Goal: Task Accomplishment & Management: Manage account settings

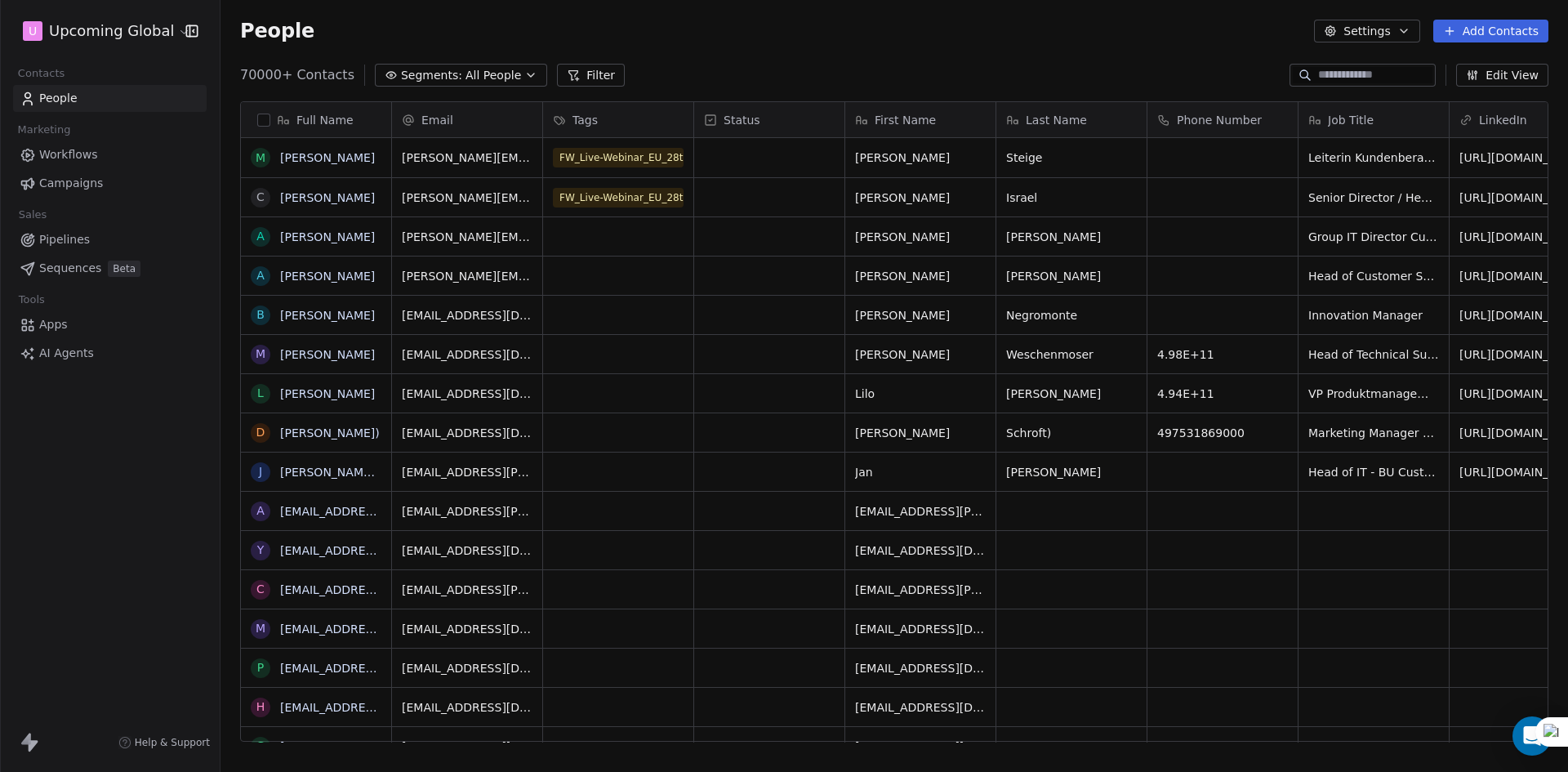
scroll to position [13, 13]
click at [467, 77] on span "All People" at bounding box center [493, 75] width 56 height 17
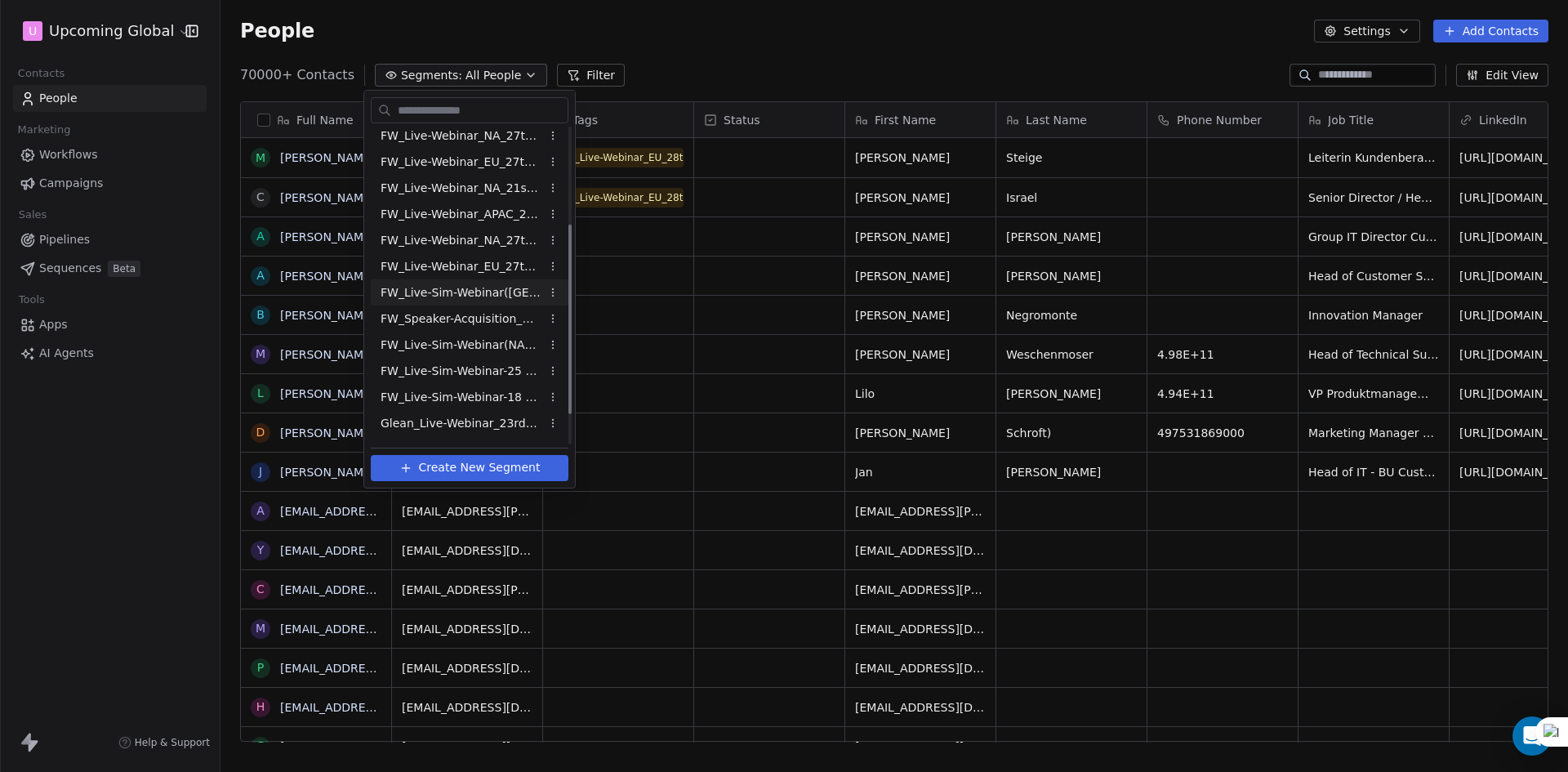
scroll to position [163, 0]
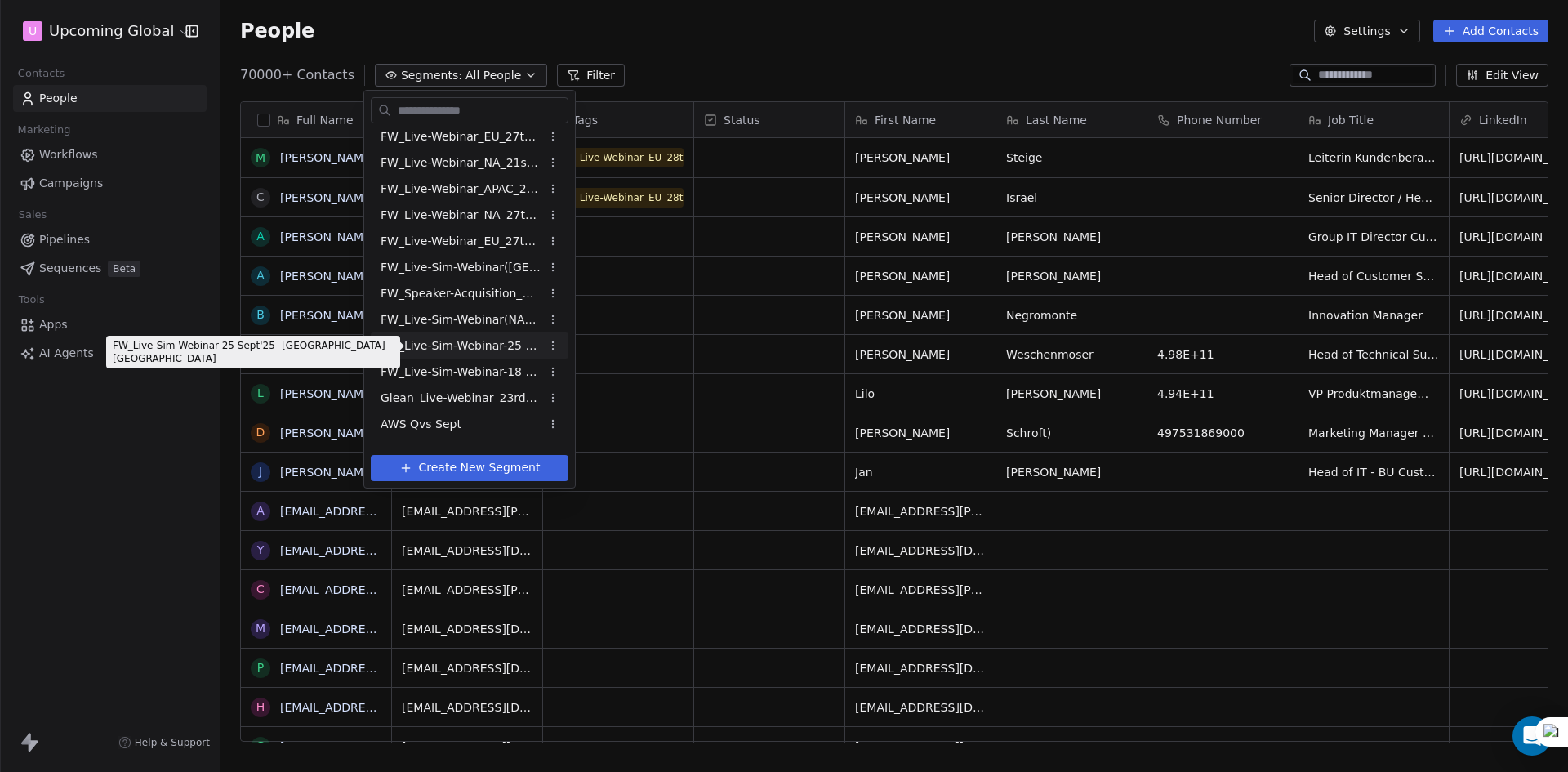
click at [486, 346] on span "FW_Live-Sim-Webinar-25 Sept'25 -[GEOGRAPHIC_DATA] [GEOGRAPHIC_DATA]" at bounding box center [460, 345] width 160 height 17
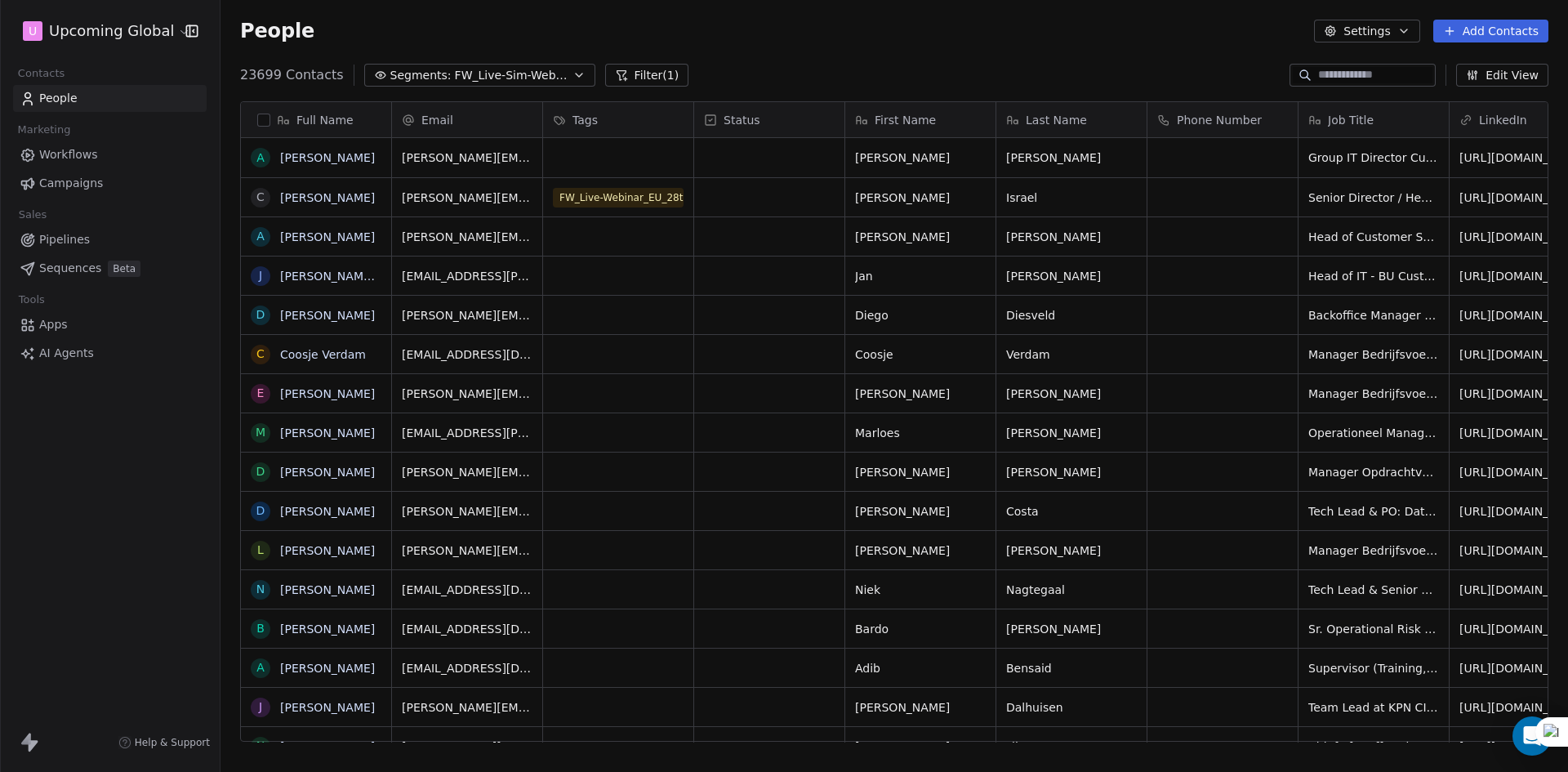
scroll to position [667, 1335]
click at [572, 80] on icon "button" at bounding box center [578, 75] width 13 height 13
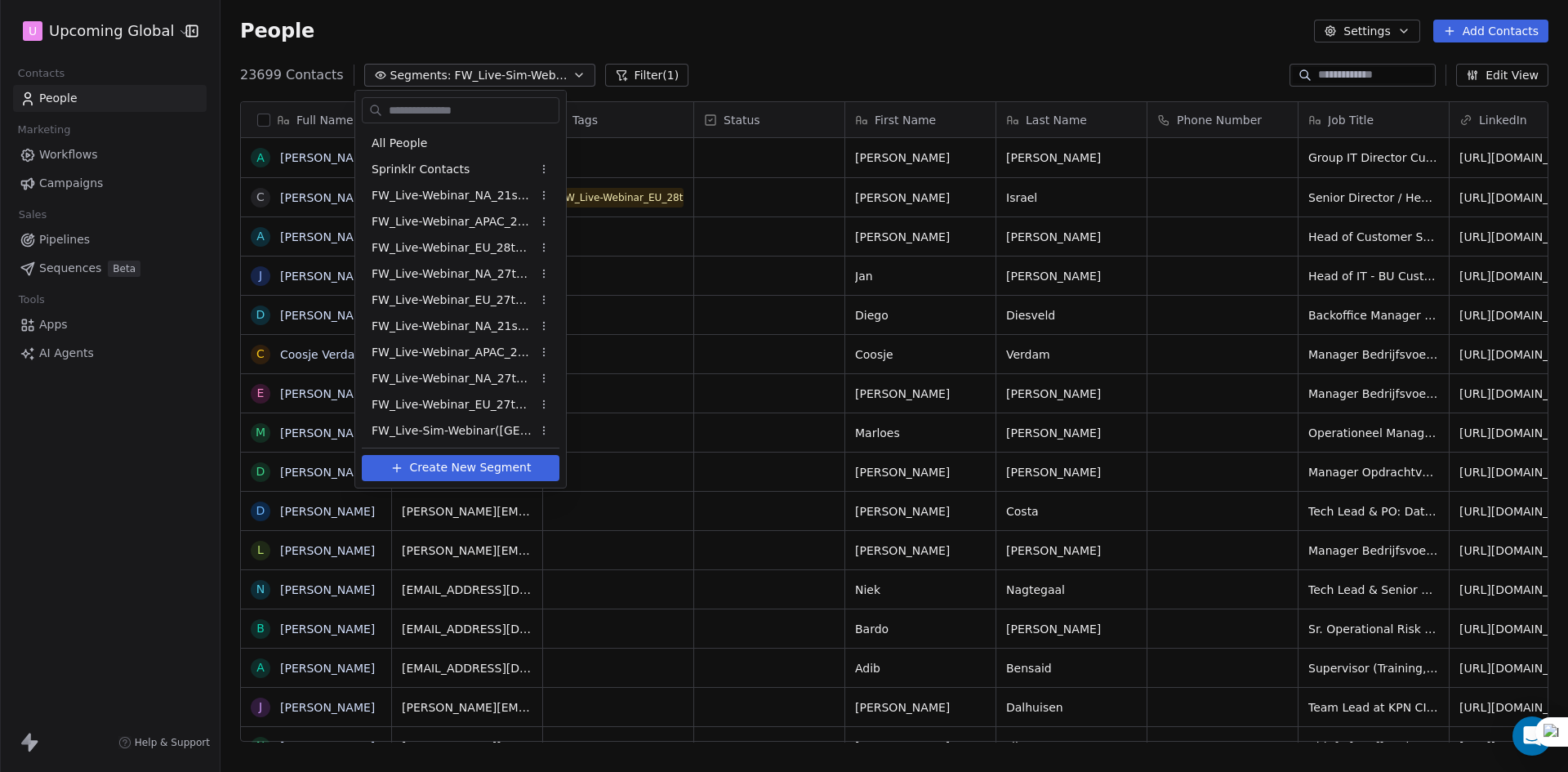
scroll to position [81, 0]
click at [878, 78] on html "U Upcoming Global Contacts People Marketing Workflows Campaigns Sales Pipelines…" at bounding box center [784, 386] width 1568 height 772
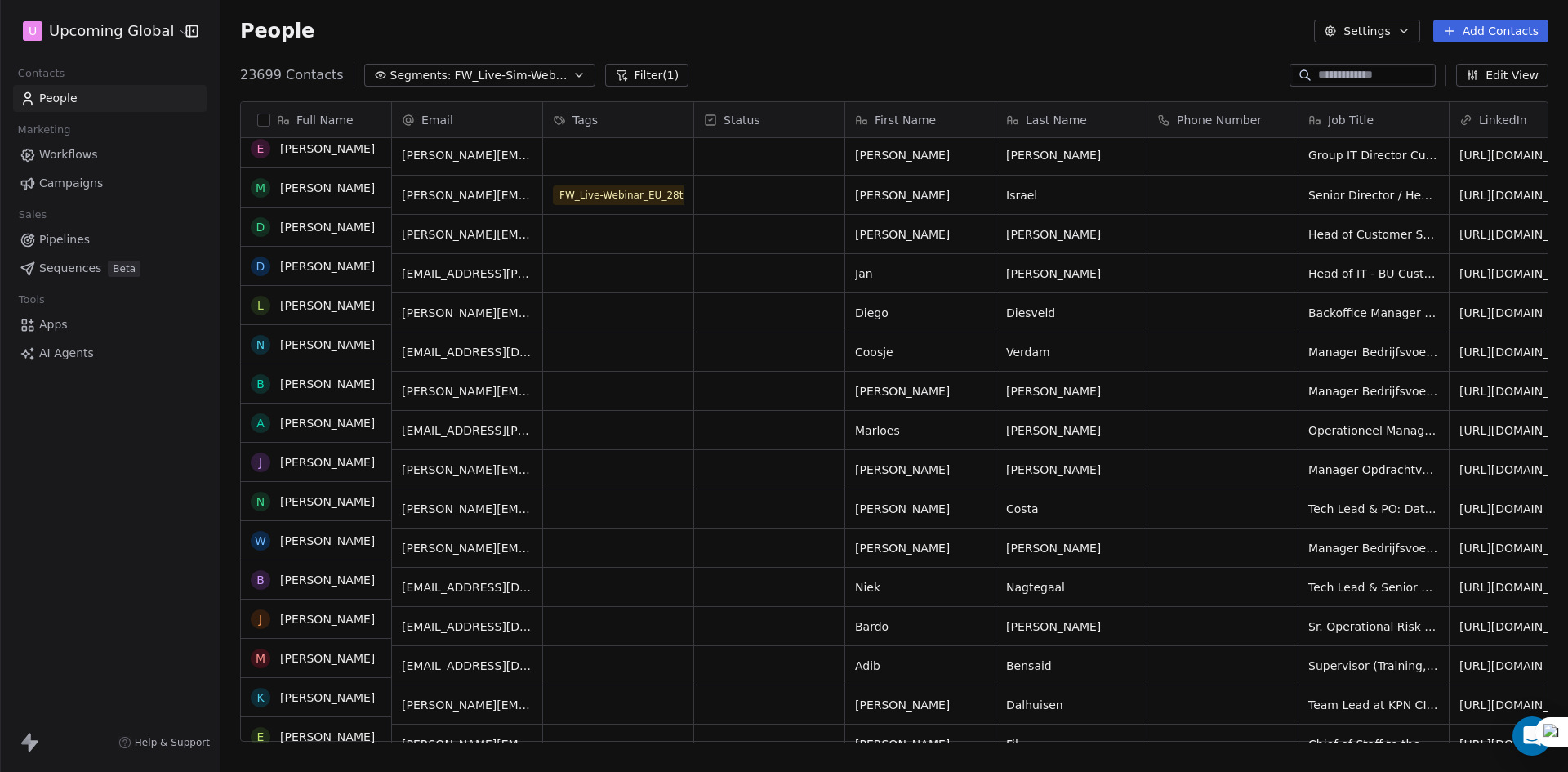
scroll to position [0, 0]
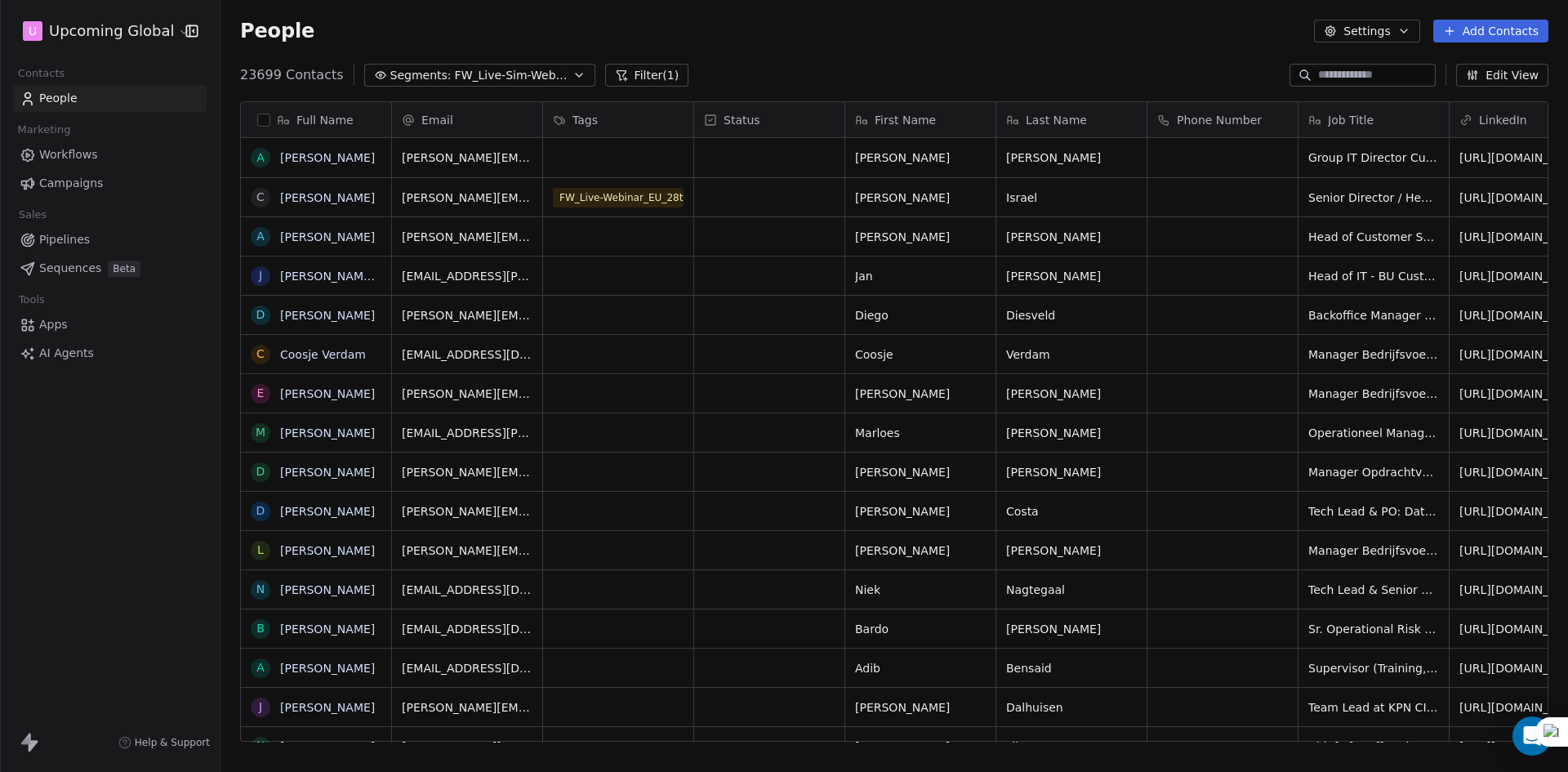
click at [499, 81] on span "FW_Live-Sim-Webinar-25 Sept'25 -[GEOGRAPHIC_DATA] [GEOGRAPHIC_DATA]" at bounding box center [511, 75] width 114 height 17
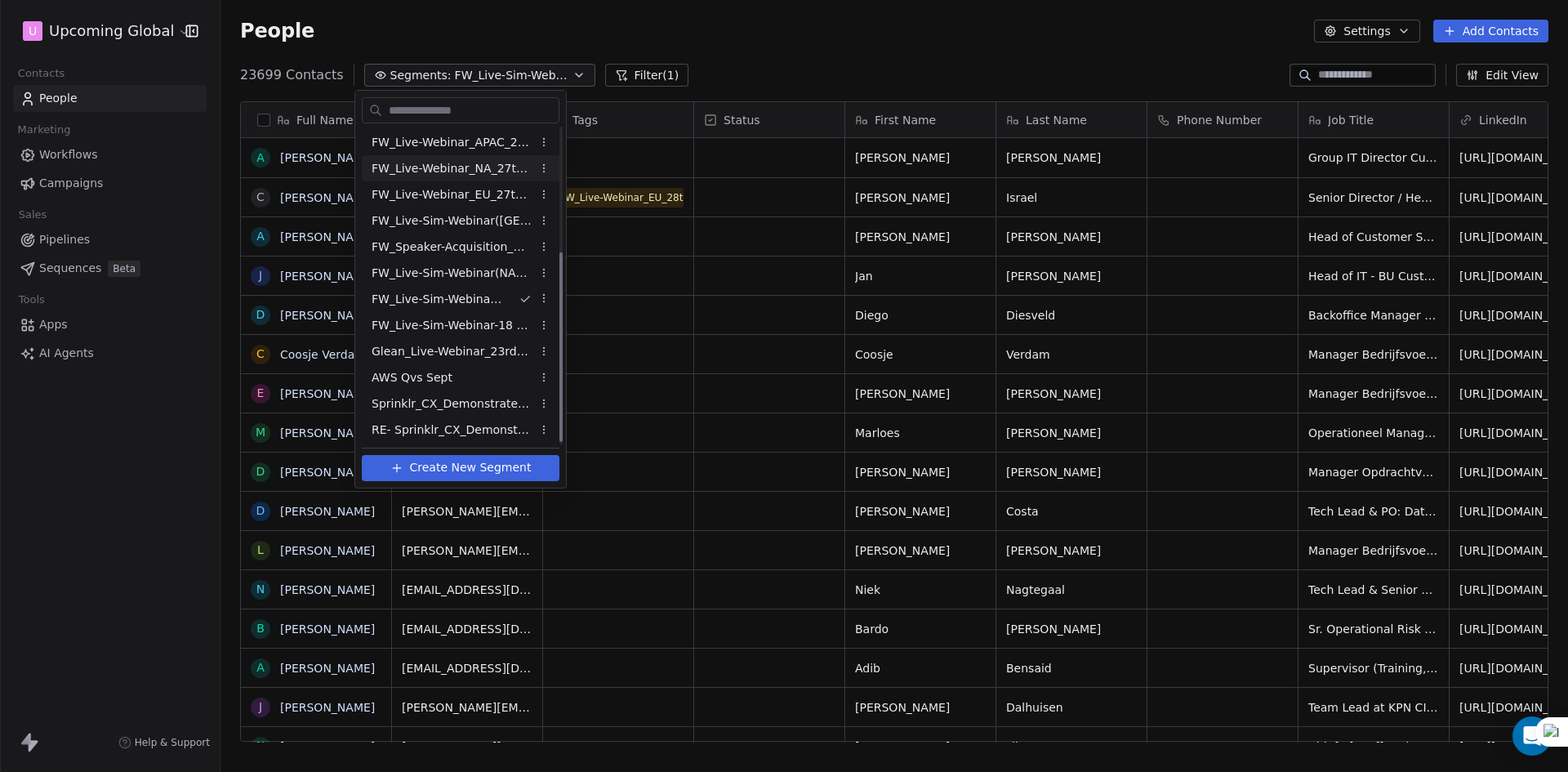
scroll to position [212, 0]
click at [698, 69] on html "U Upcoming Global Contacts People Marketing Workflows Campaigns Sales Pipelines…" at bounding box center [784, 386] width 1568 height 772
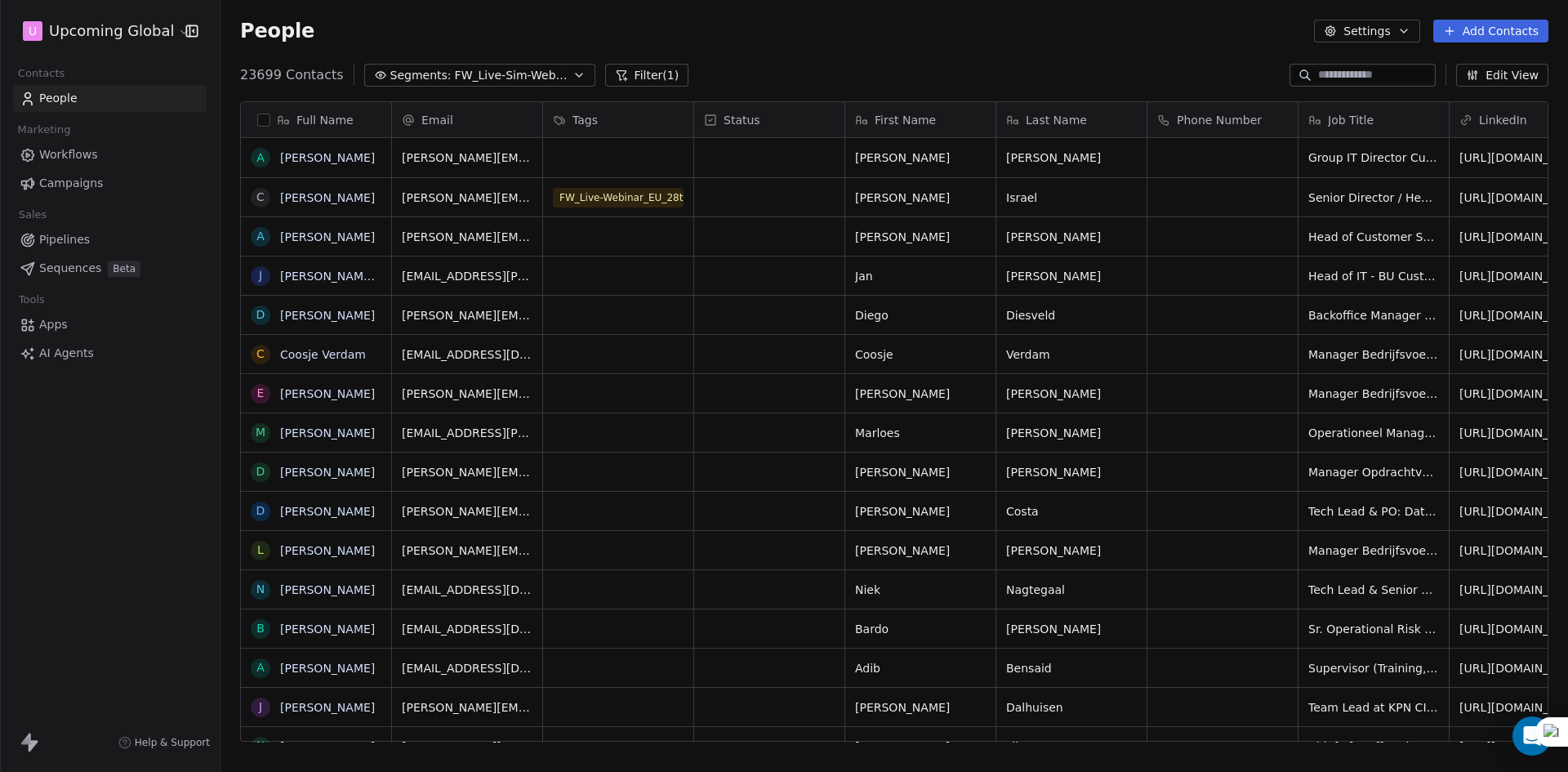
click at [605, 70] on button "Filter (1)" at bounding box center [646, 75] width 84 height 23
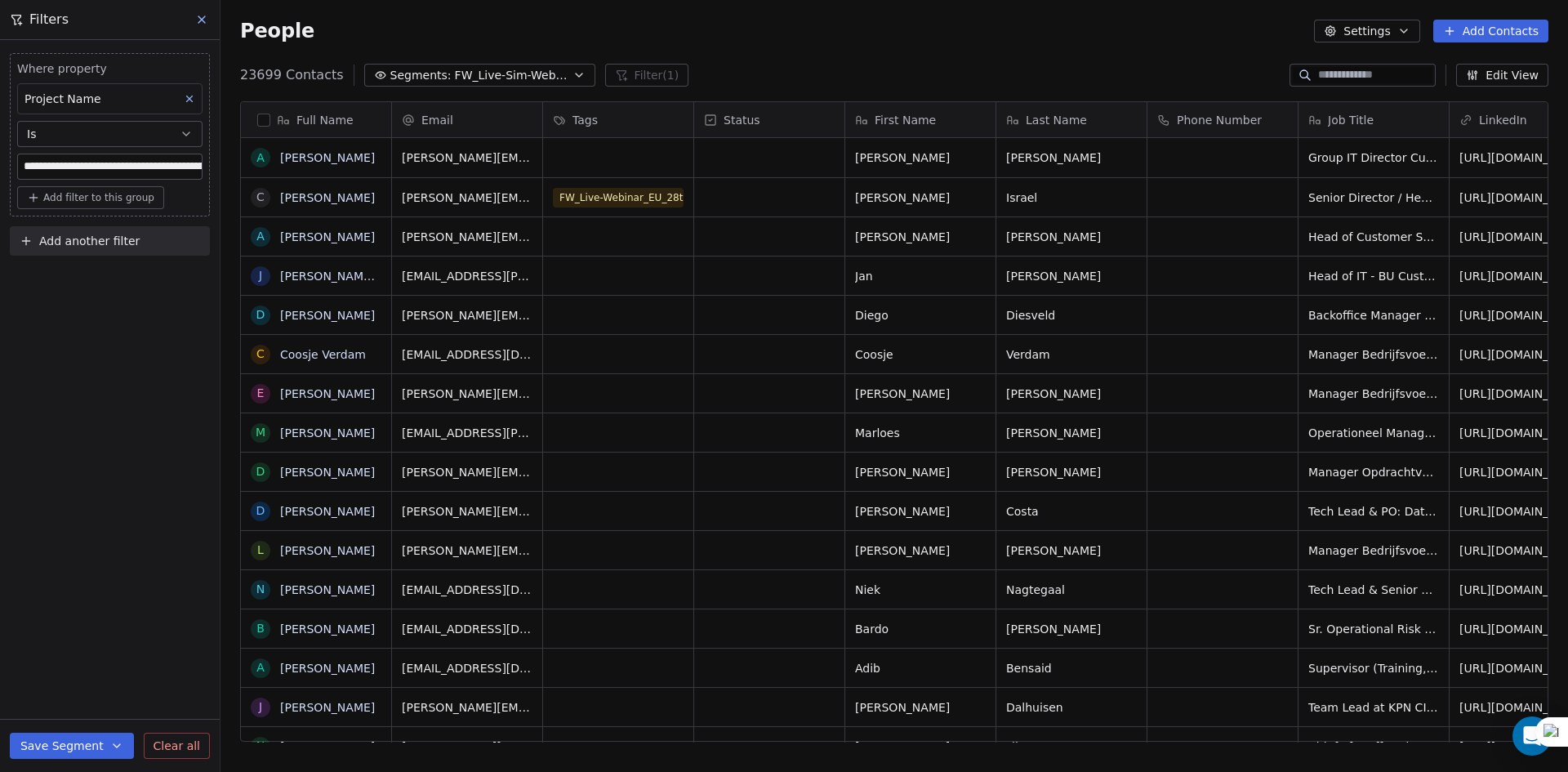
click at [133, 246] on span "Add another filter" at bounding box center [89, 241] width 101 height 17
click at [60, 286] on span "Contact properties" at bounding box center [80, 279] width 106 height 17
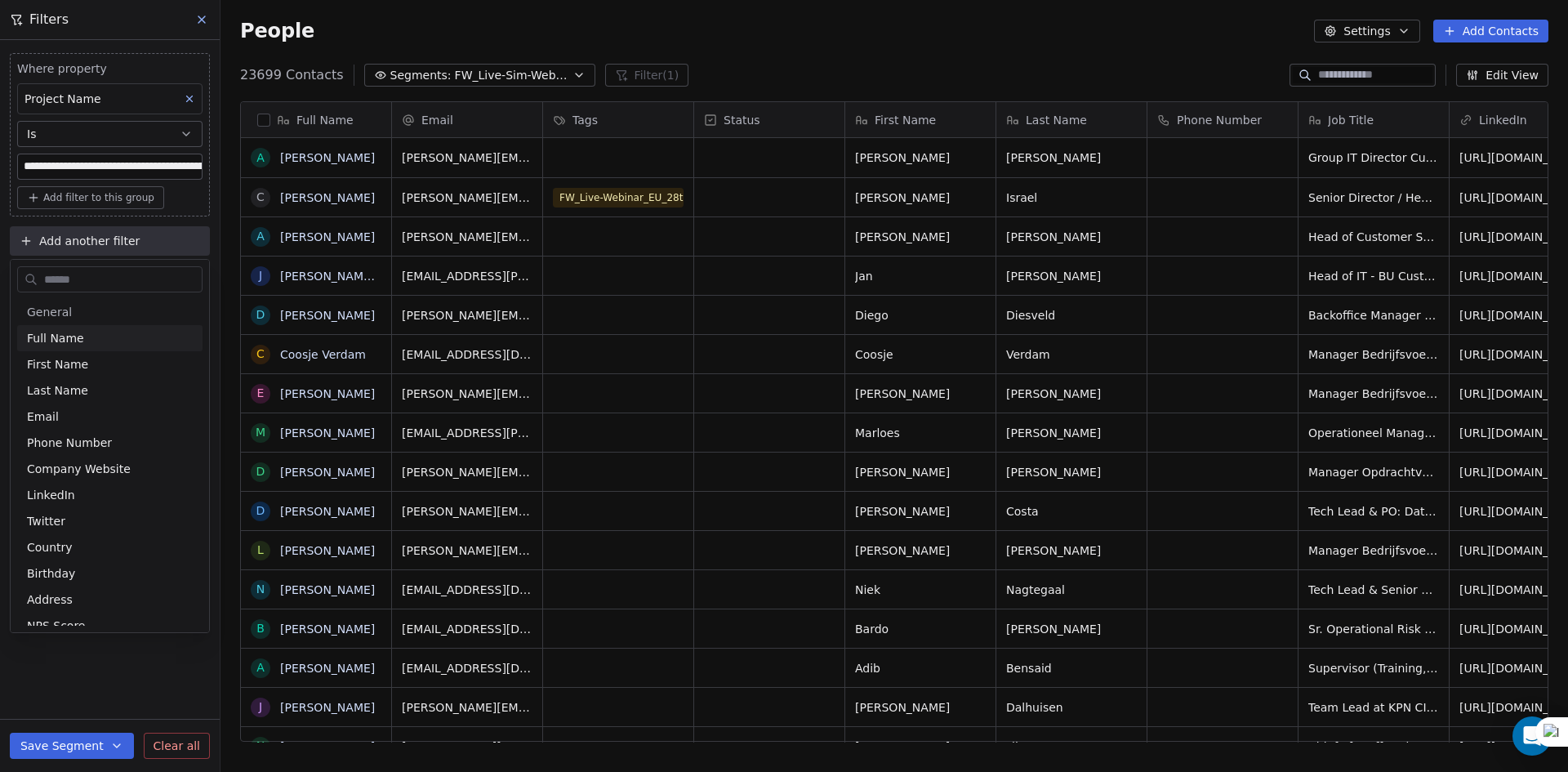
click at [60, 284] on input "text" at bounding box center [121, 279] width 161 height 24
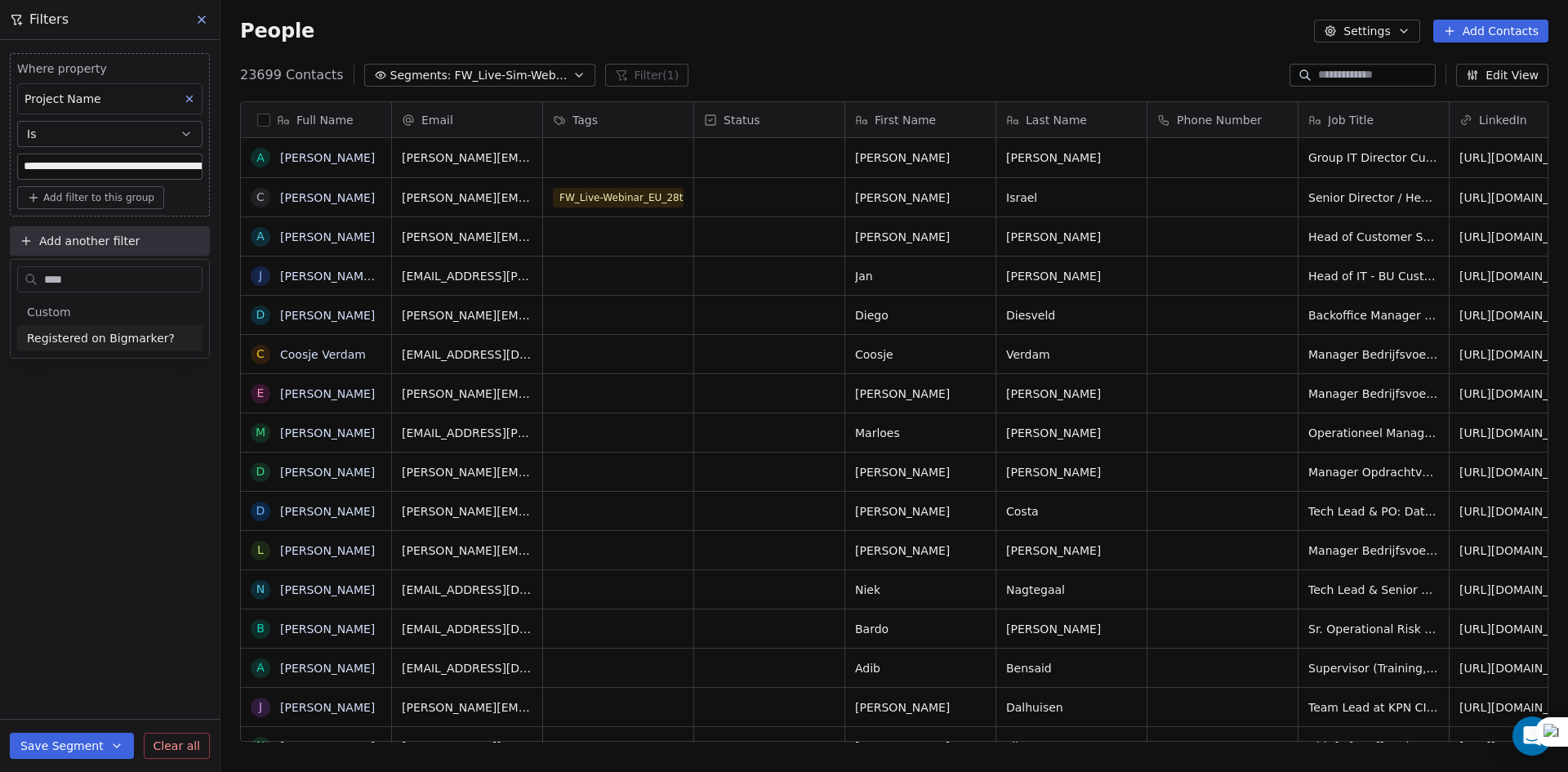
type input "****"
click at [64, 342] on span "Registered on Bigmarker?" at bounding box center [101, 338] width 147 height 16
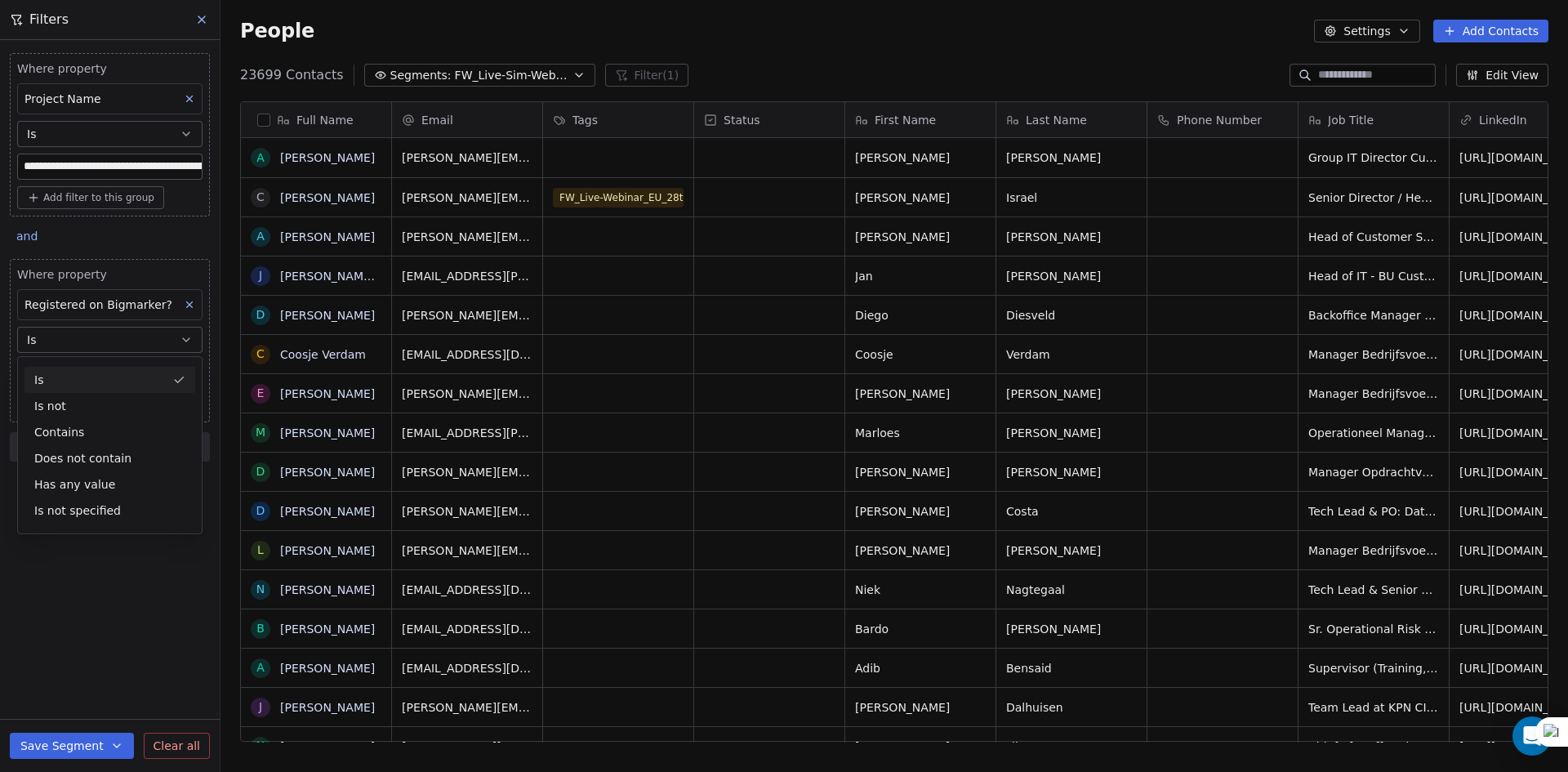
click at [62, 385] on div "Is" at bounding box center [109, 380] width 170 height 26
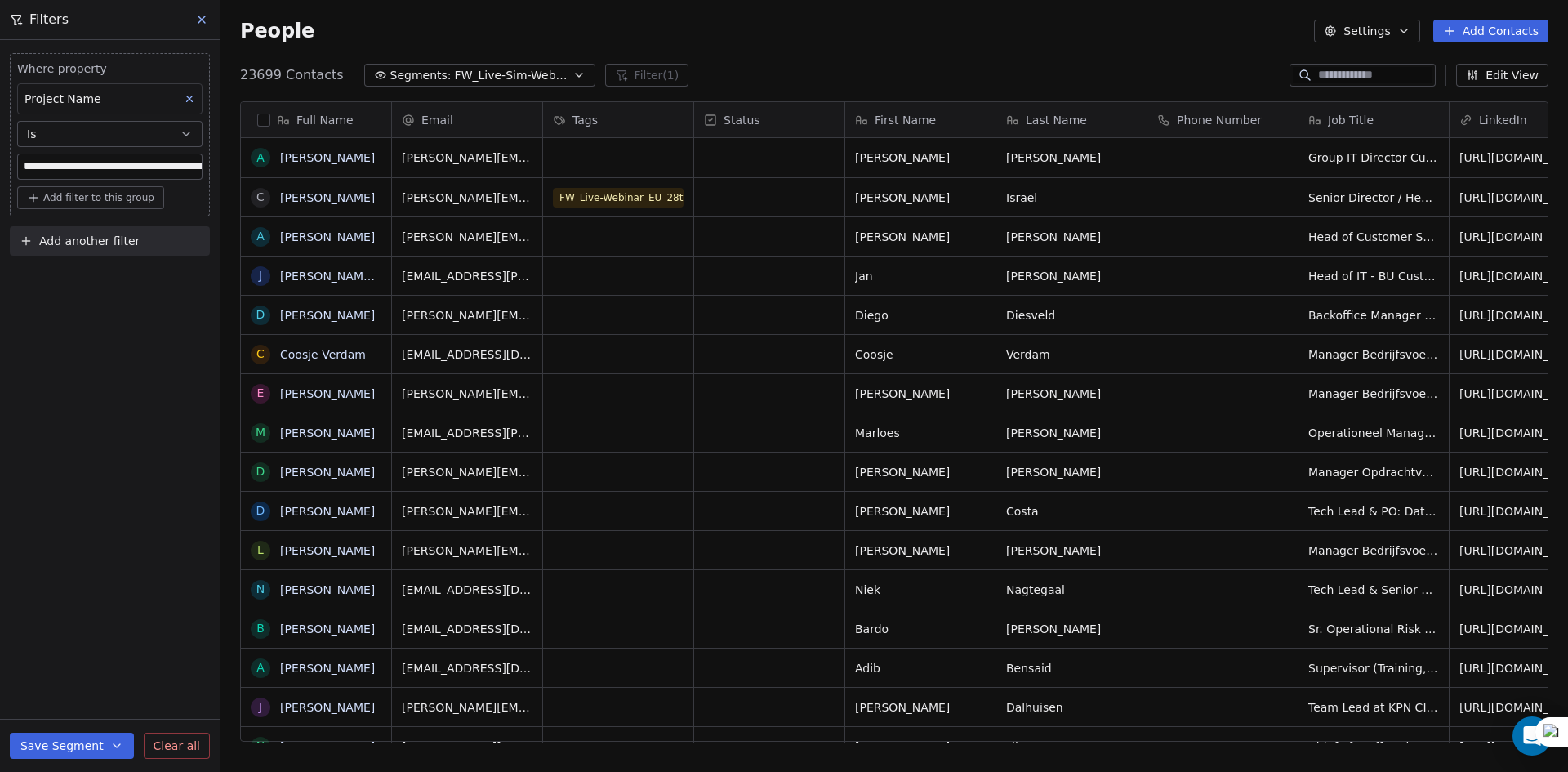
click at [87, 239] on span "Add another filter" at bounding box center [89, 241] width 101 height 17
click at [64, 281] on span "Contact properties" at bounding box center [80, 279] width 106 height 17
type input "*****"
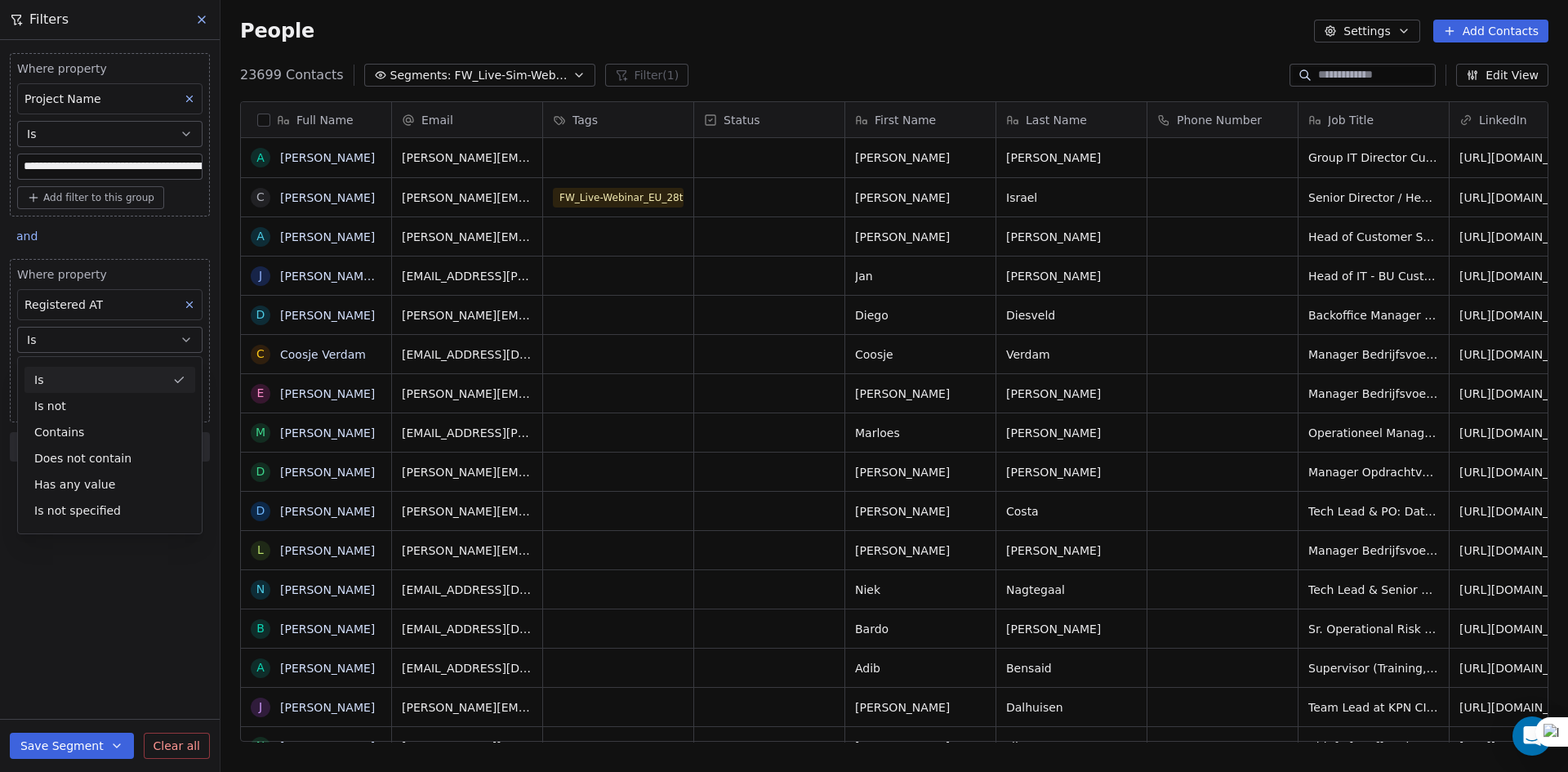
click at [139, 307] on div "Registered AT" at bounding box center [109, 304] width 185 height 31
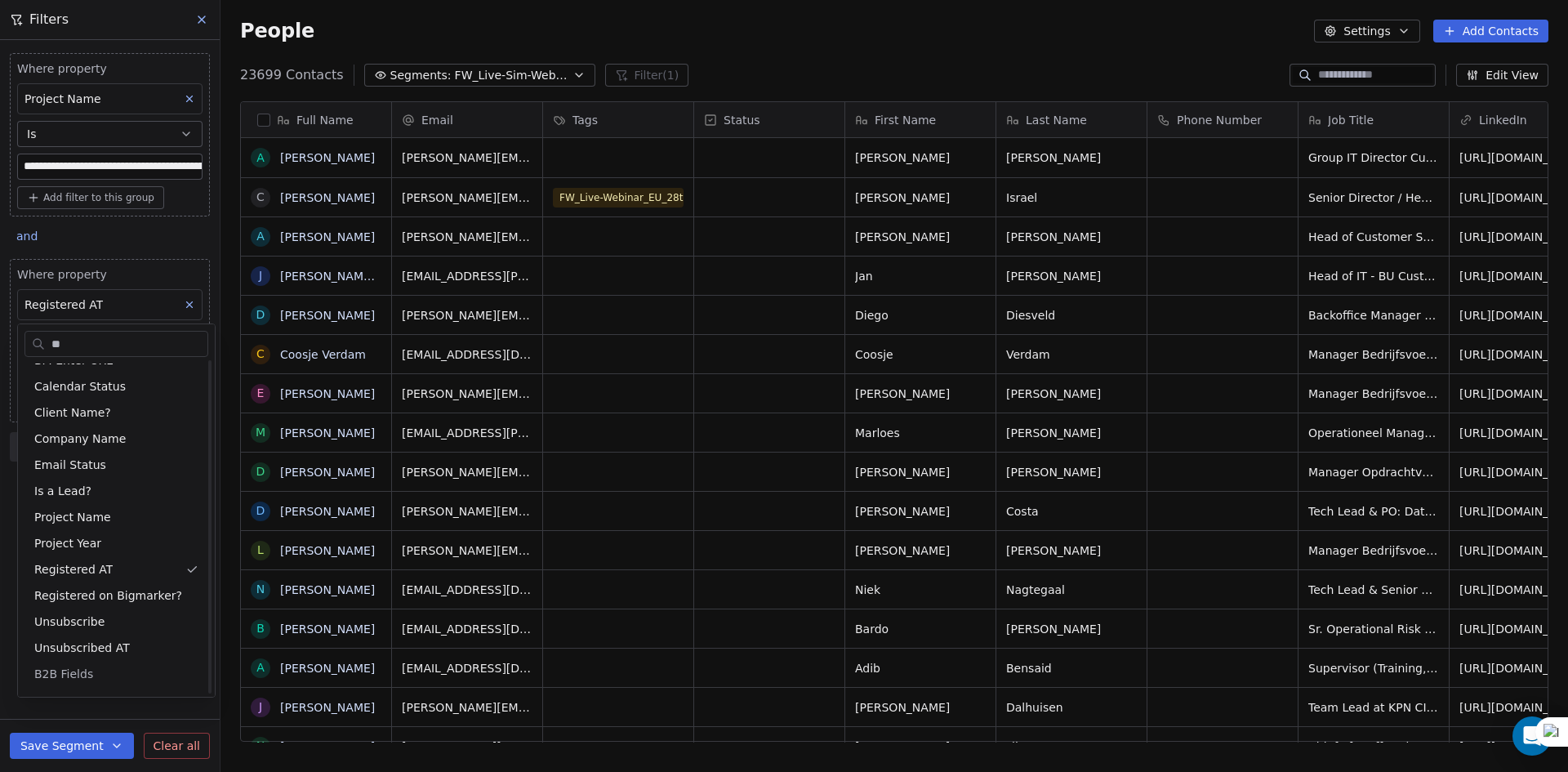
scroll to position [0, 0]
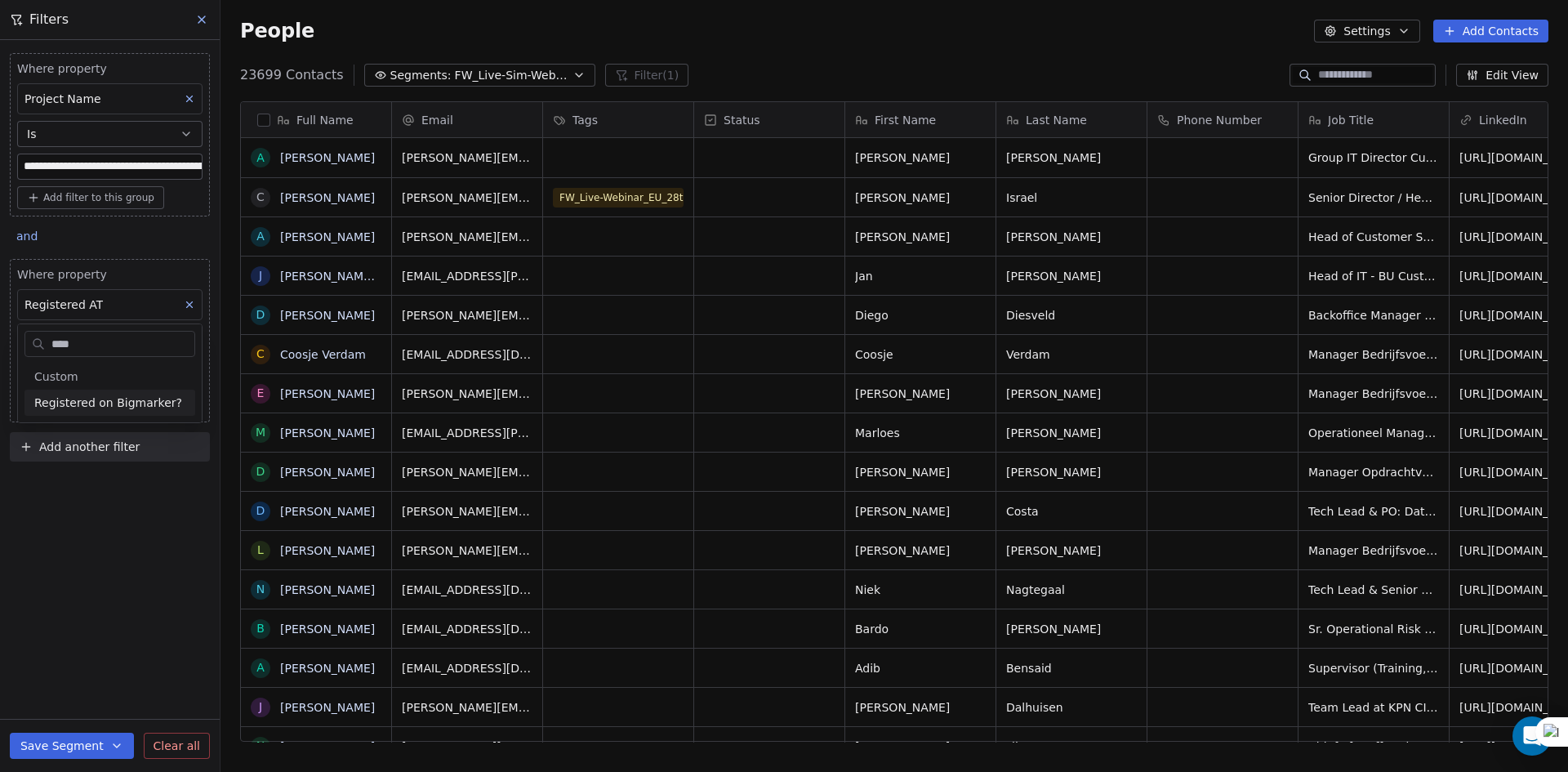
type input "****"
click at [121, 392] on div "Registered on Bigmarker?" at bounding box center [109, 403] width 170 height 26
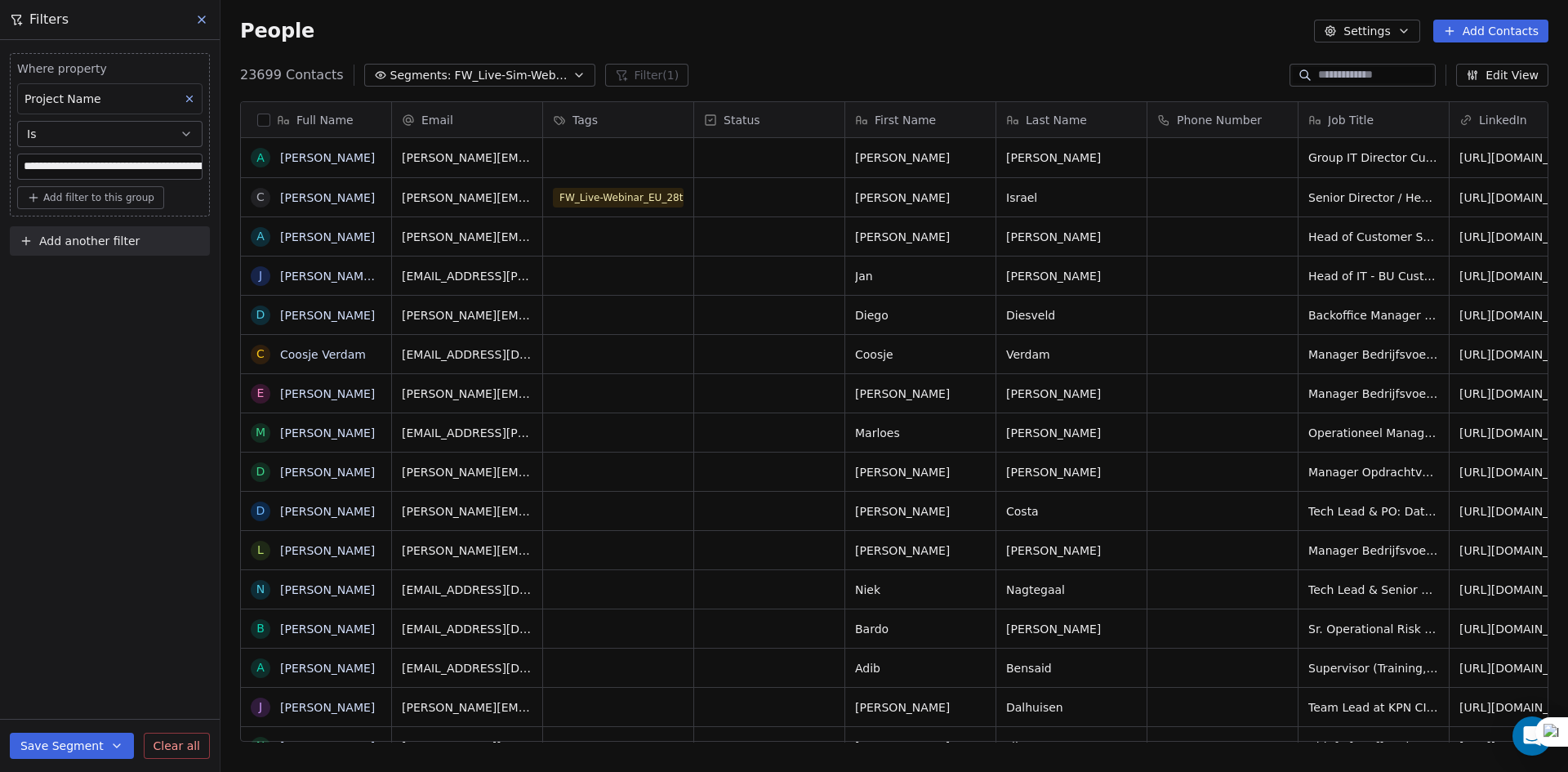
click at [93, 238] on span "Add another filter" at bounding box center [89, 241] width 101 height 17
click at [81, 281] on span "Contact properties" at bounding box center [80, 279] width 106 height 17
type input "***"
click at [88, 341] on span "Registered on Bigmarker?" at bounding box center [101, 338] width 147 height 16
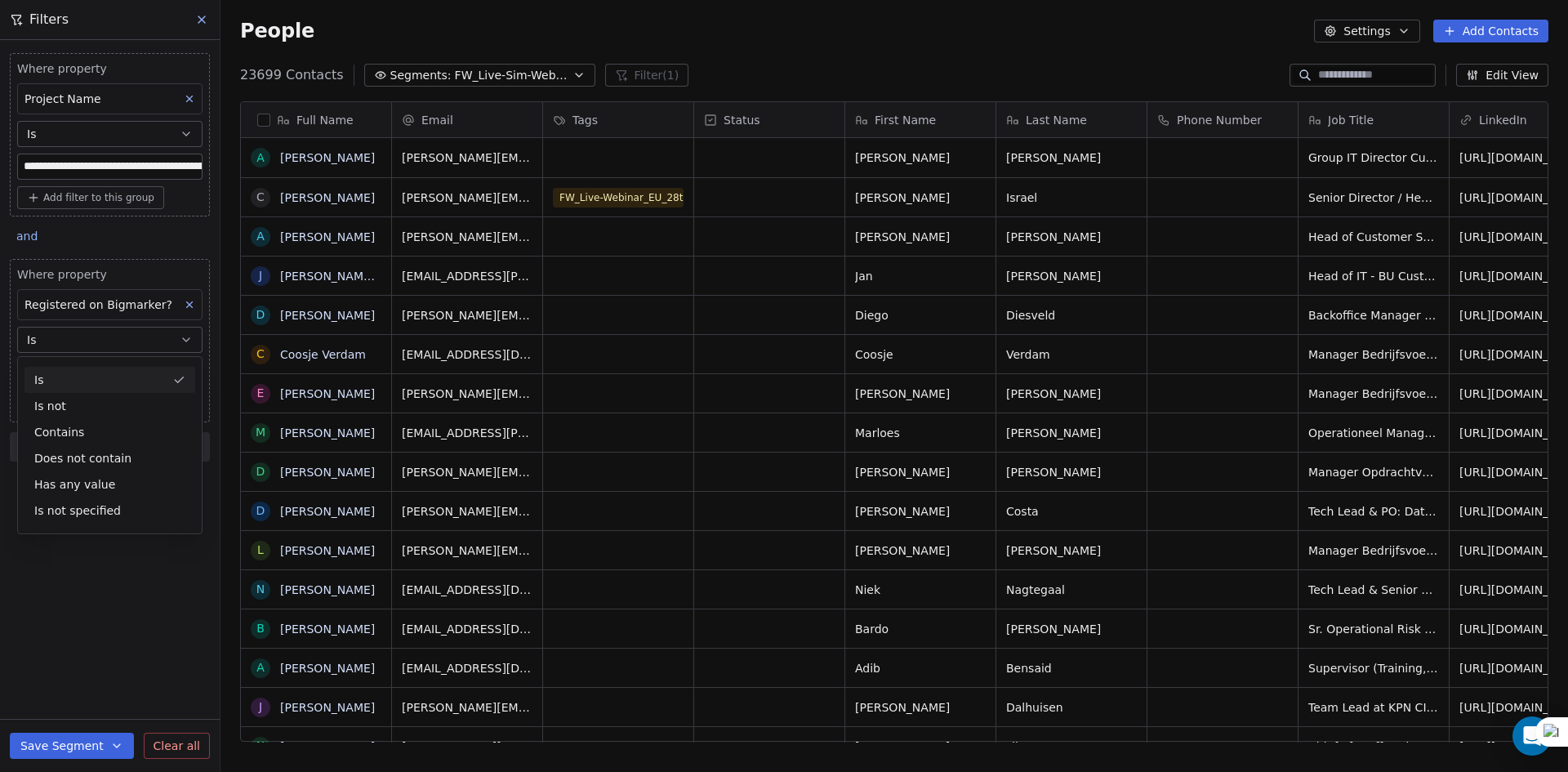
click at [88, 342] on button "Is" at bounding box center [109, 340] width 185 height 26
click at [49, 367] on input at bounding box center [109, 373] width 184 height 25
type input "*"
type input "****"
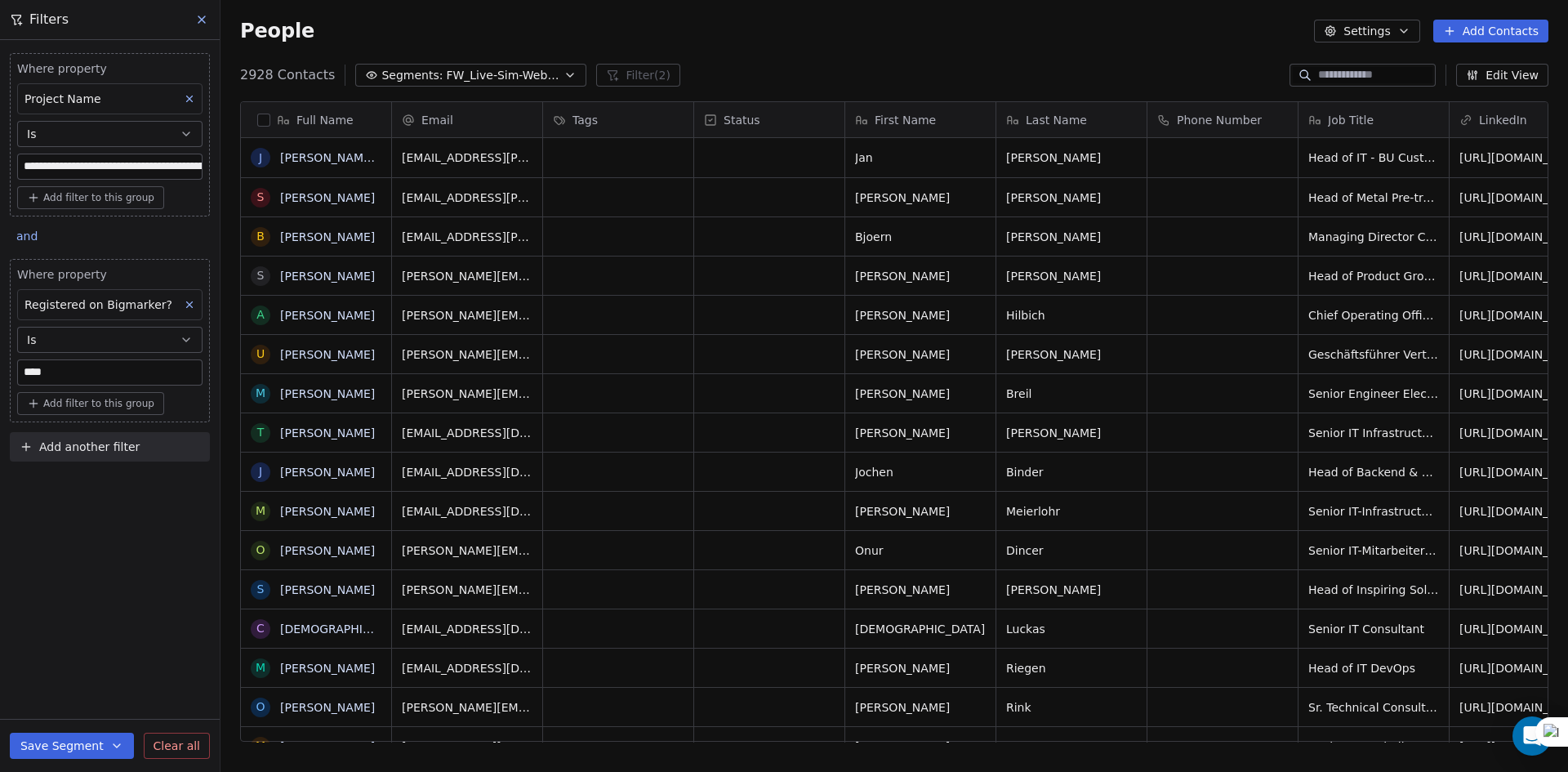
scroll to position [667, 1335]
click at [57, 444] on span "Add another filter" at bounding box center [89, 447] width 101 height 17
click at [59, 487] on span "Contact properties" at bounding box center [80, 485] width 106 height 17
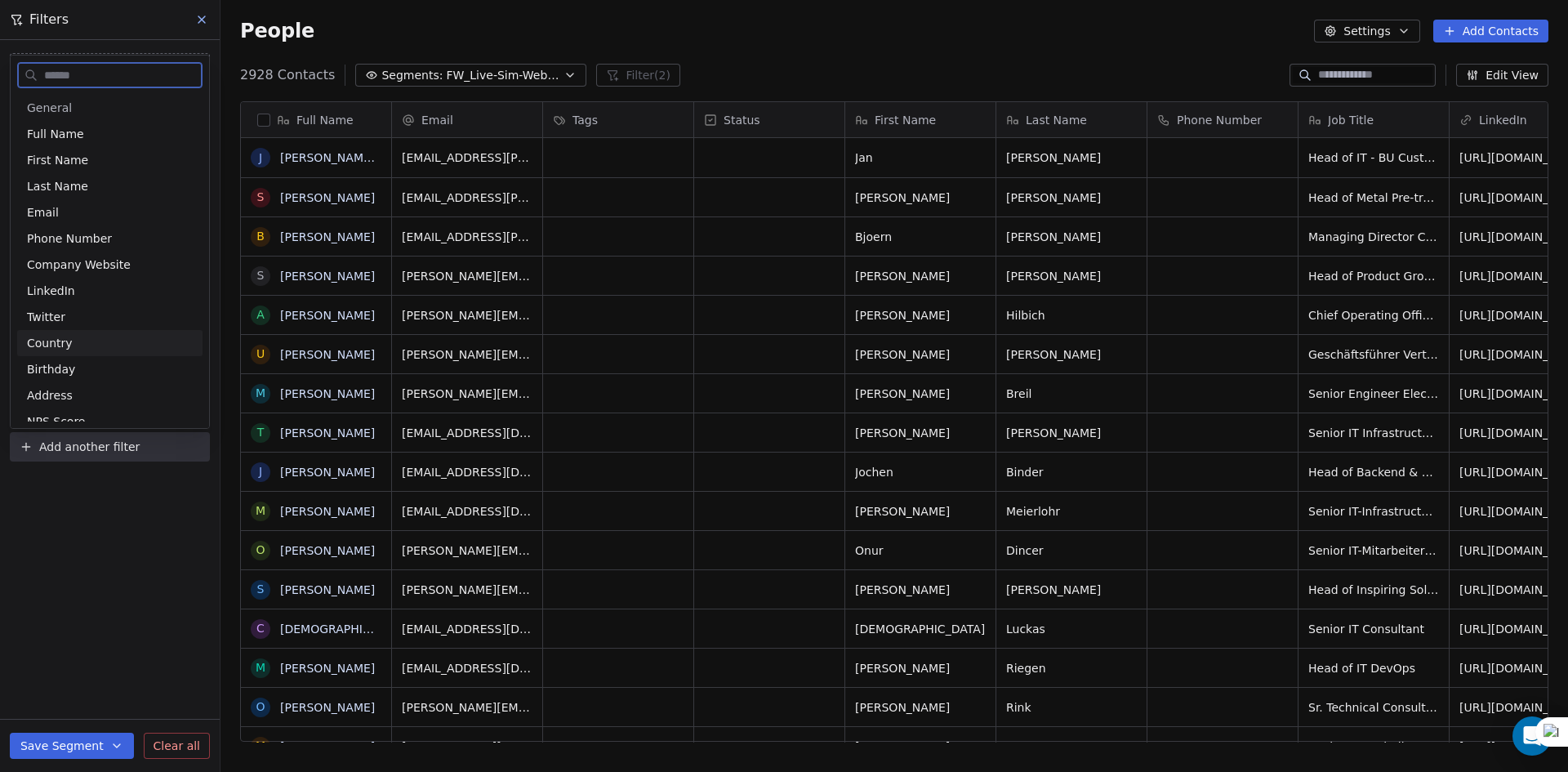
click at [67, 338] on span "Country" at bounding box center [50, 343] width 46 height 16
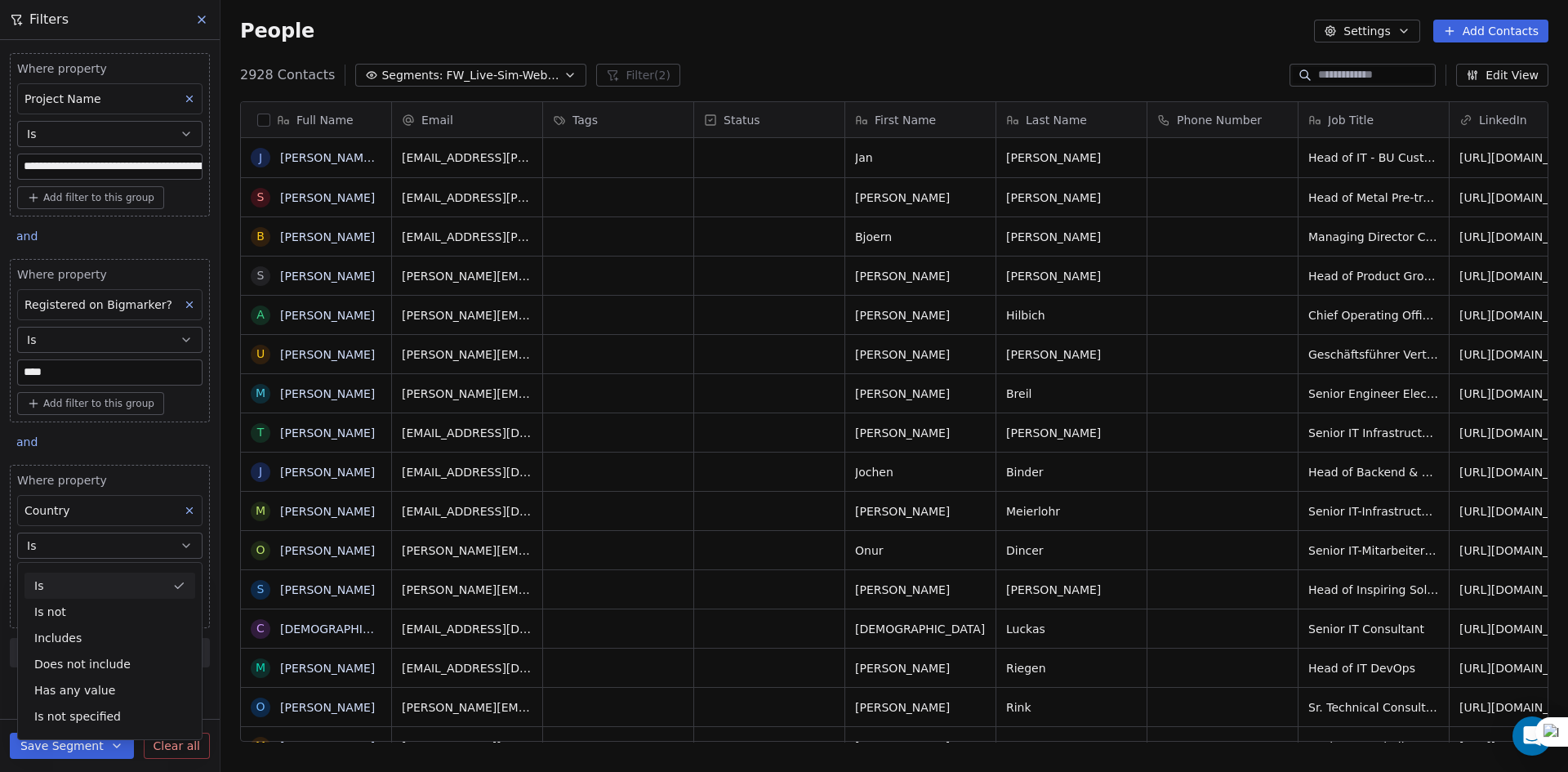
click at [85, 541] on button "Is" at bounding box center [109, 546] width 185 height 26
click at [81, 575] on body "**********" at bounding box center [784, 386] width 1568 height 772
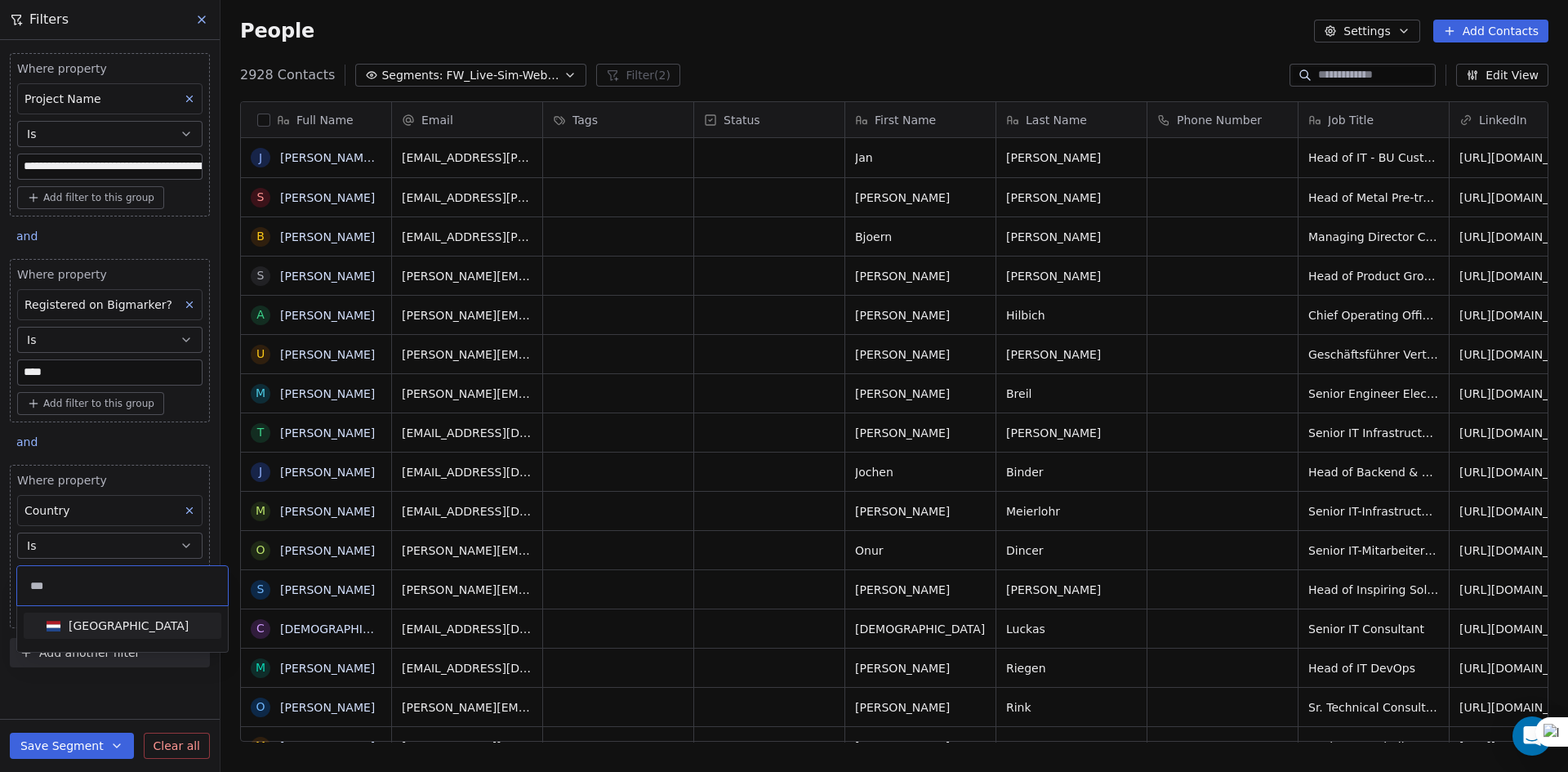
type input "***"
click at [93, 633] on div "[GEOGRAPHIC_DATA]" at bounding box center [129, 625] width 120 height 16
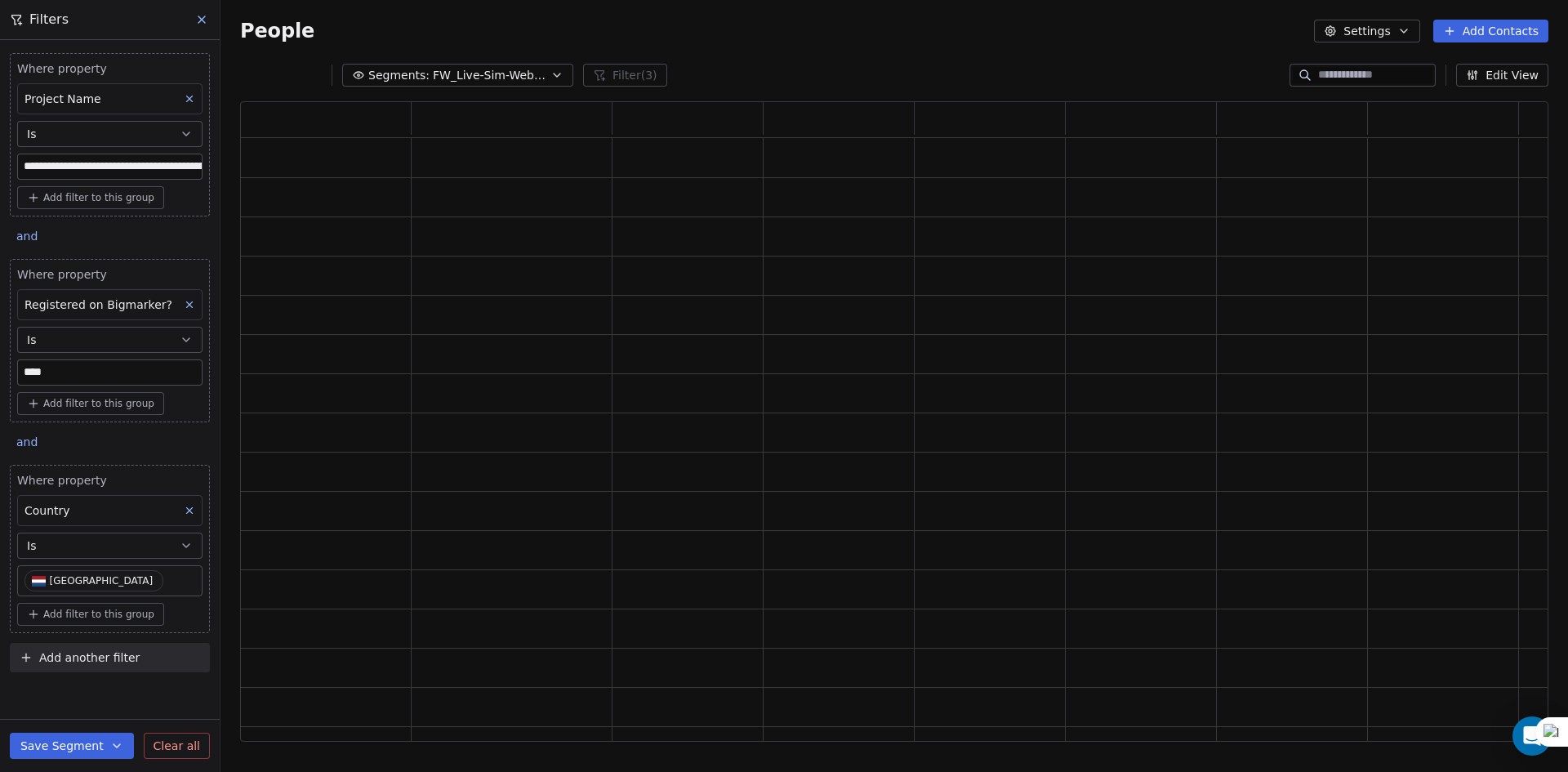
scroll to position [627, 1296]
click at [439, 19] on div "People Settings Add Contacts" at bounding box center [894, 31] width 1347 height 62
click at [462, 48] on div "People Settings Add Contacts" at bounding box center [894, 31] width 1347 height 62
drag, startPoint x: 286, startPoint y: 46, endPoint x: 286, endPoint y: 57, distance: 11.0
click at [286, 48] on div "People Settings Add Contacts" at bounding box center [894, 31] width 1347 height 62
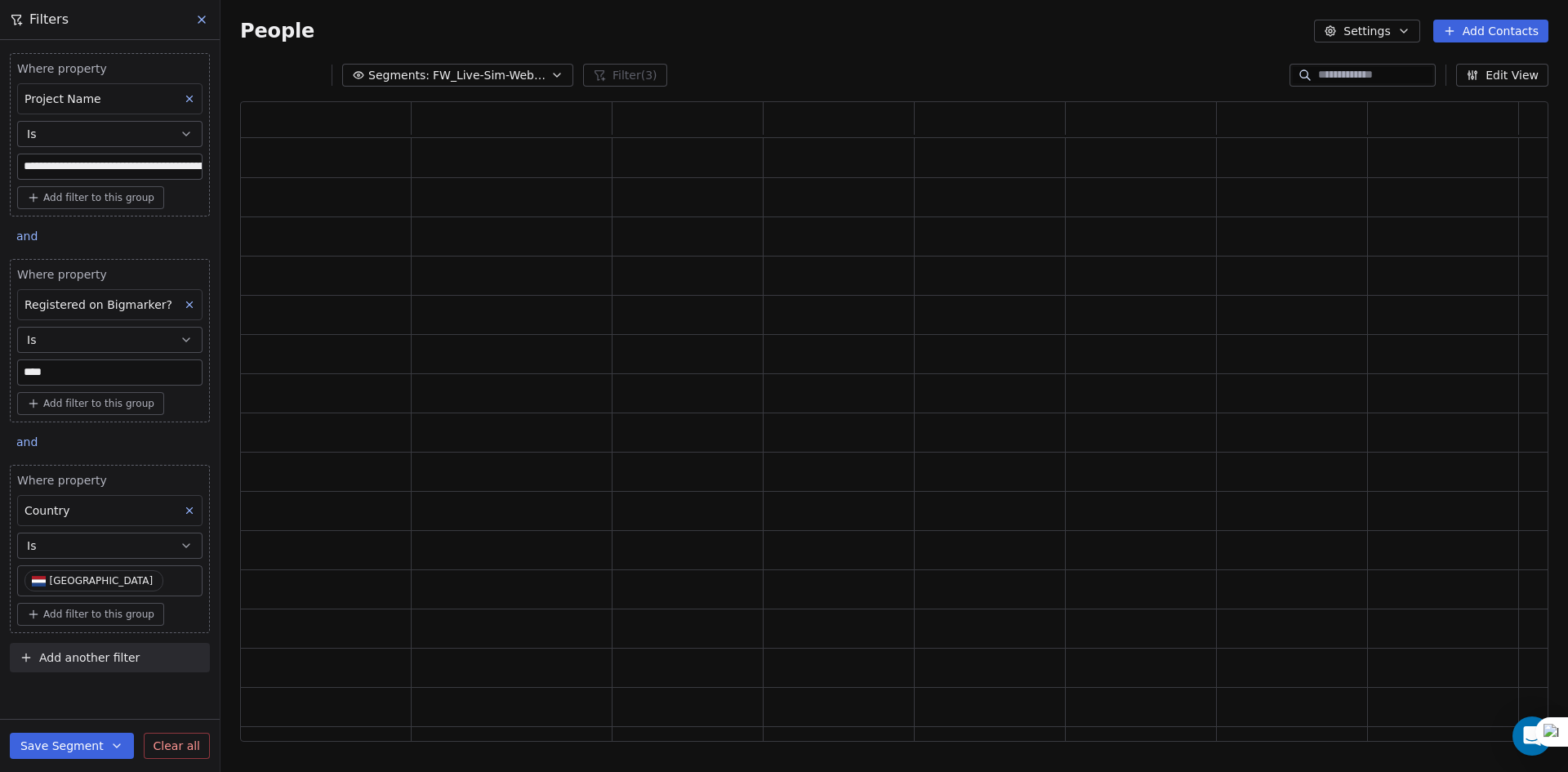
click at [286, 65] on section "People Settings Add Contacts Segments: FW_Live-Sim-Webinar-25 Sept'25 -[GEOGRAP…" at bounding box center [894, 386] width 1347 height 772
click at [425, 35] on div "People Settings Add Contacts" at bounding box center [894, 31] width 1308 height 23
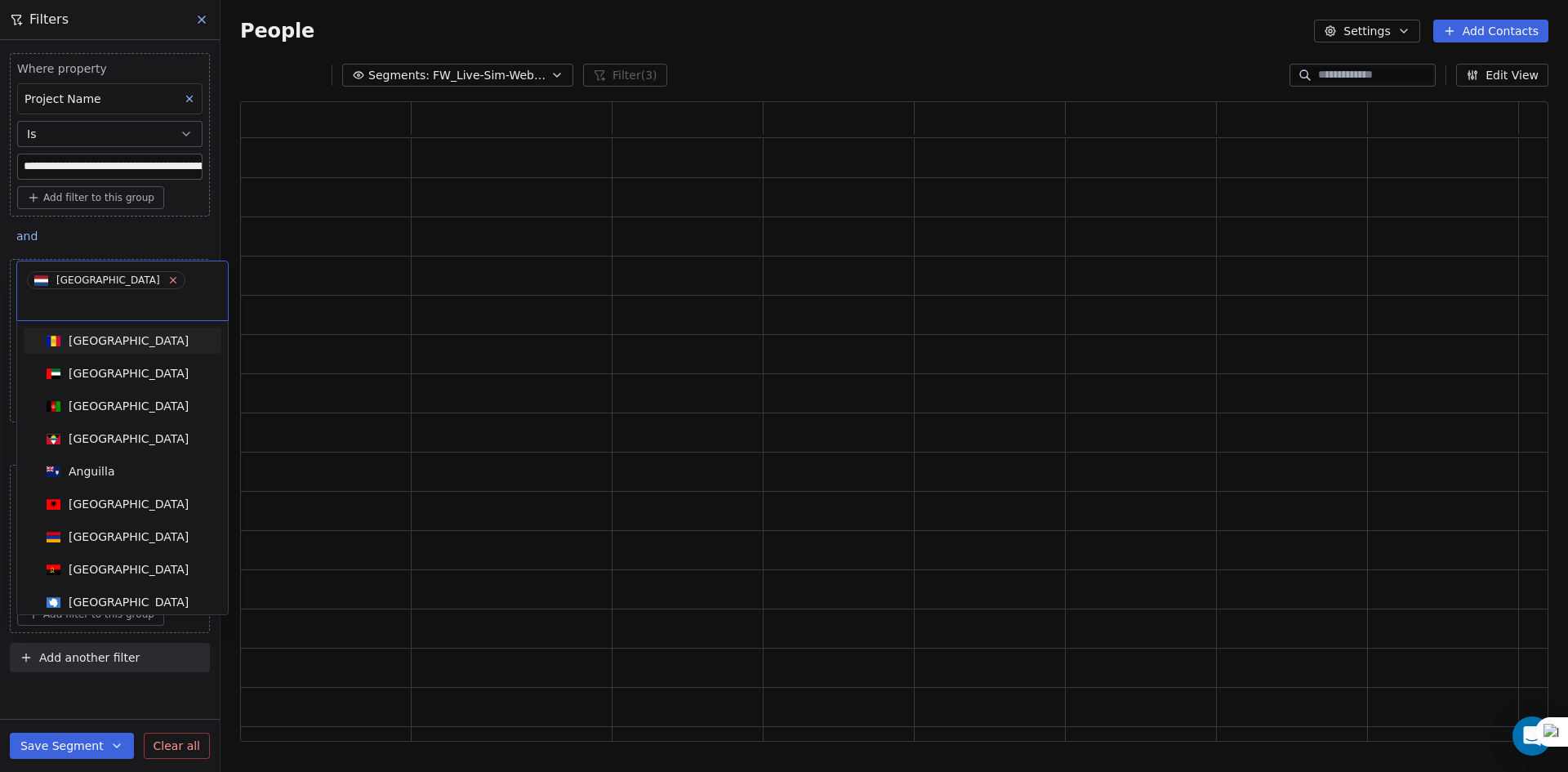
click at [168, 277] on icon at bounding box center [173, 280] width 11 height 11
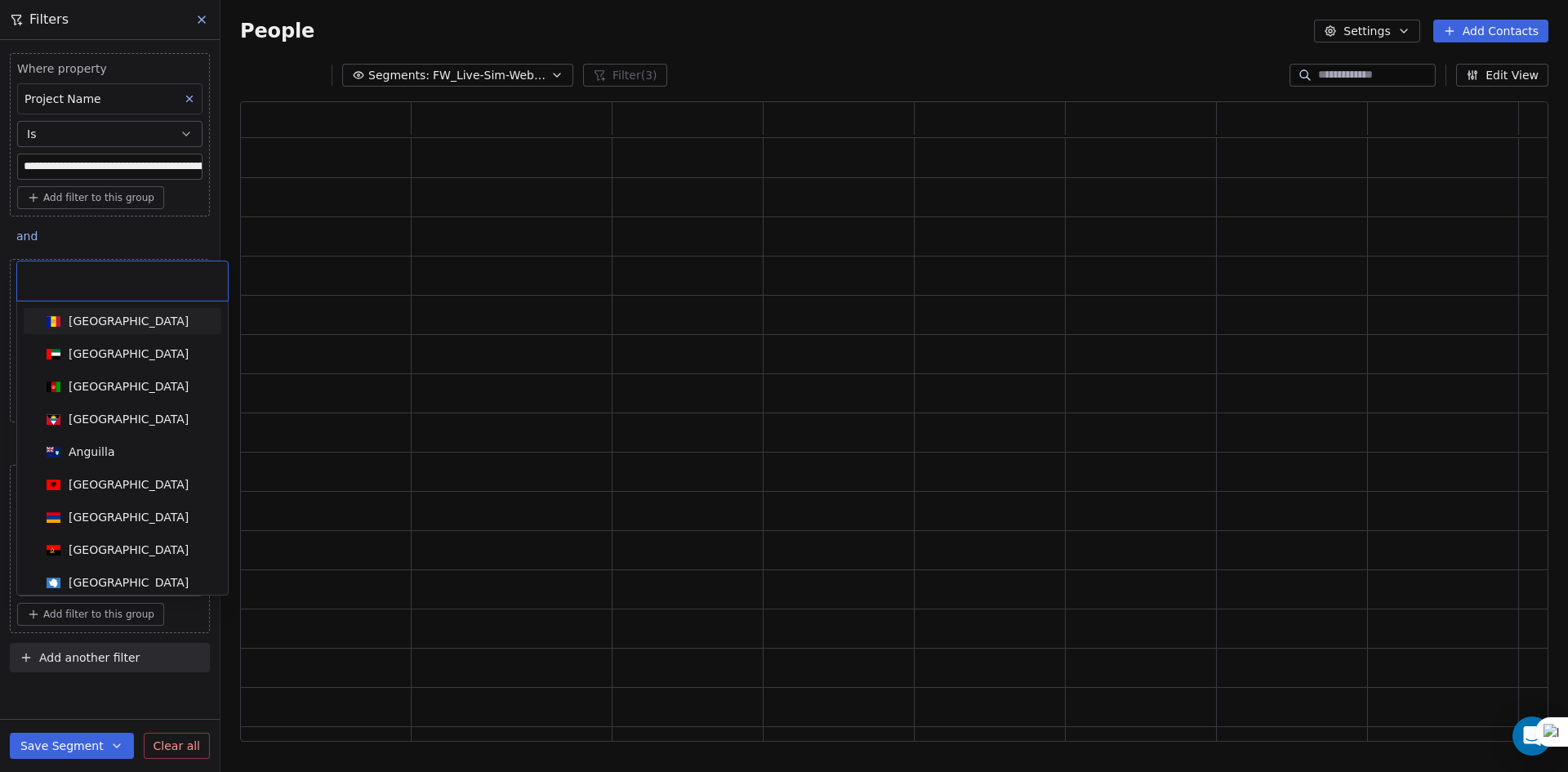
click at [157, 245] on html "**********" at bounding box center [784, 386] width 1568 height 772
click at [190, 238] on html "**********" at bounding box center [784, 386] width 1568 height 772
click at [753, 40] on html "**********" at bounding box center [784, 386] width 1568 height 772
click at [131, 696] on html "**********" at bounding box center [784, 386] width 1568 height 772
click at [91, 327] on div "[GEOGRAPHIC_DATA]" at bounding box center [129, 321] width 120 height 16
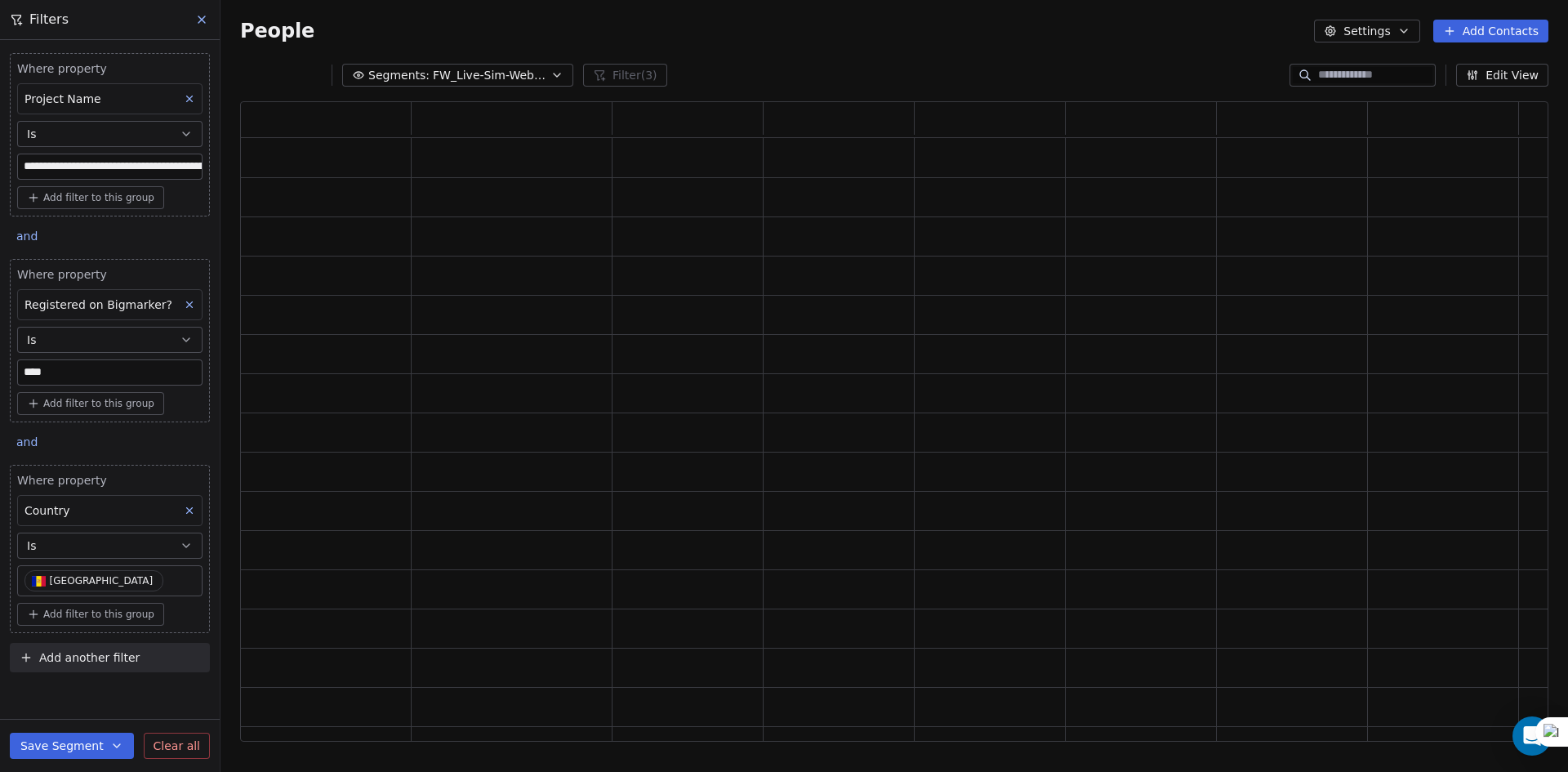
click at [182, 509] on button at bounding box center [190, 511] width 21 height 21
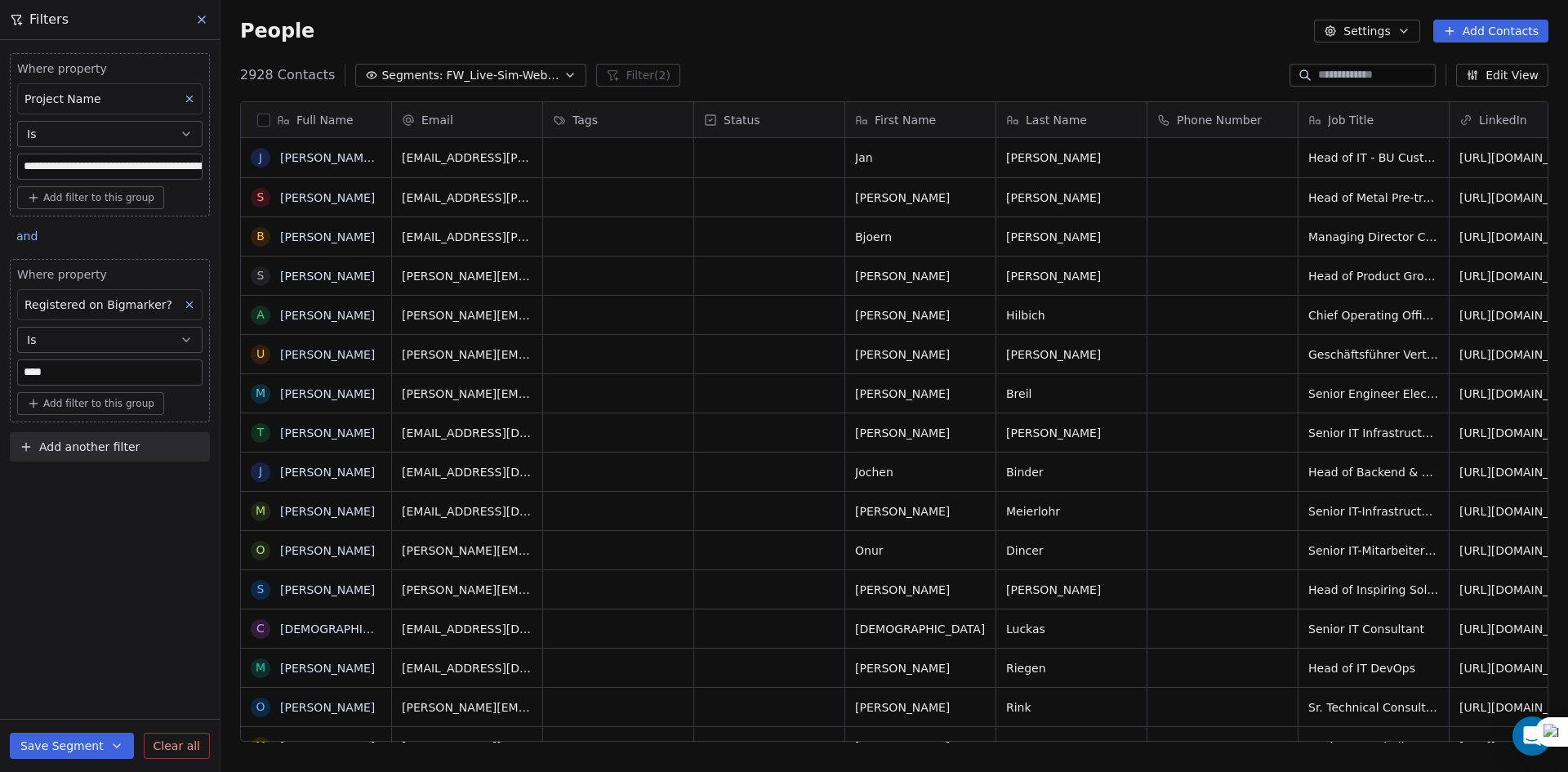
scroll to position [667, 1335]
click at [155, 518] on div "**********" at bounding box center [109, 405] width 220 height 732
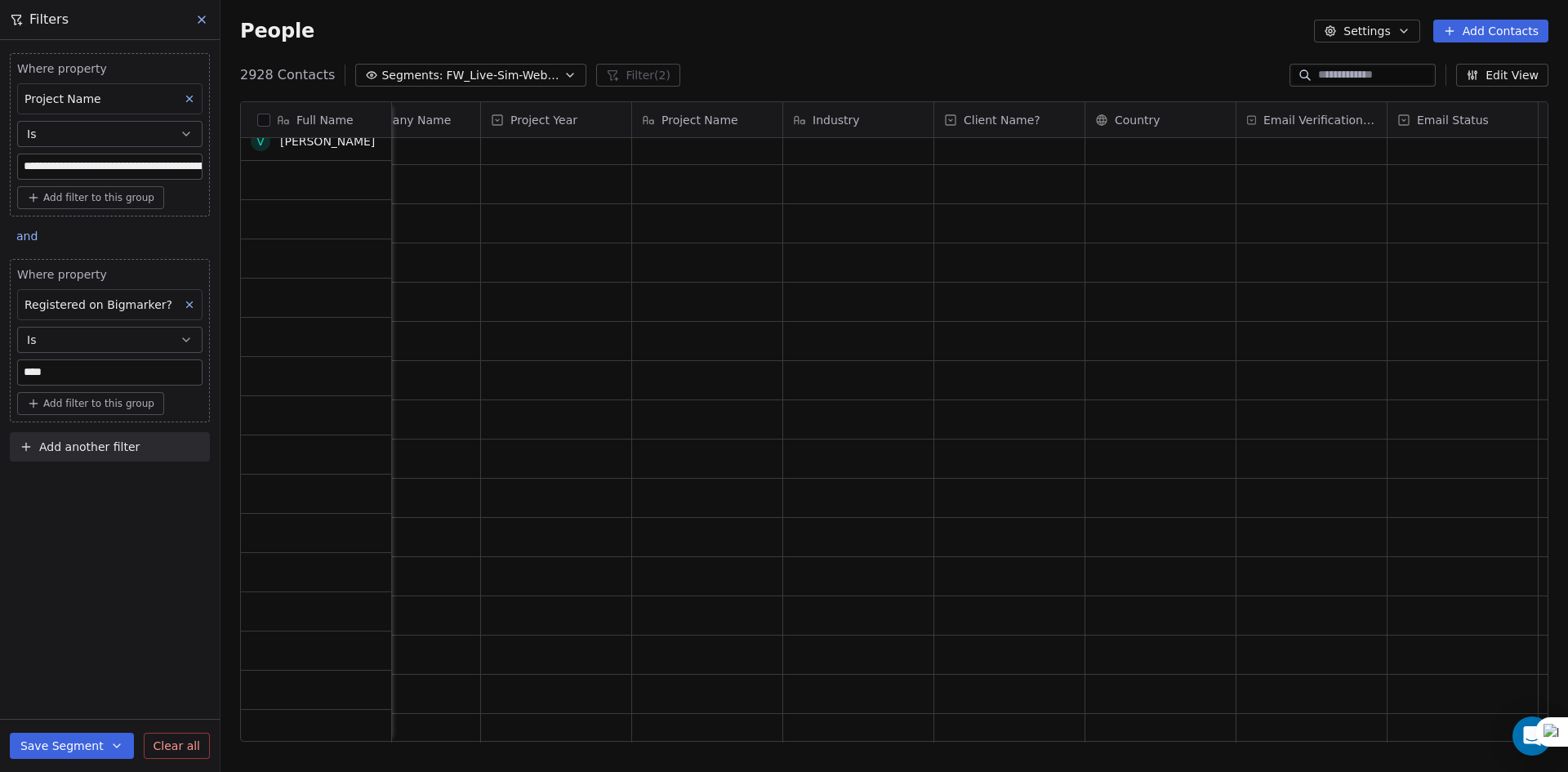
scroll to position [2287, 0]
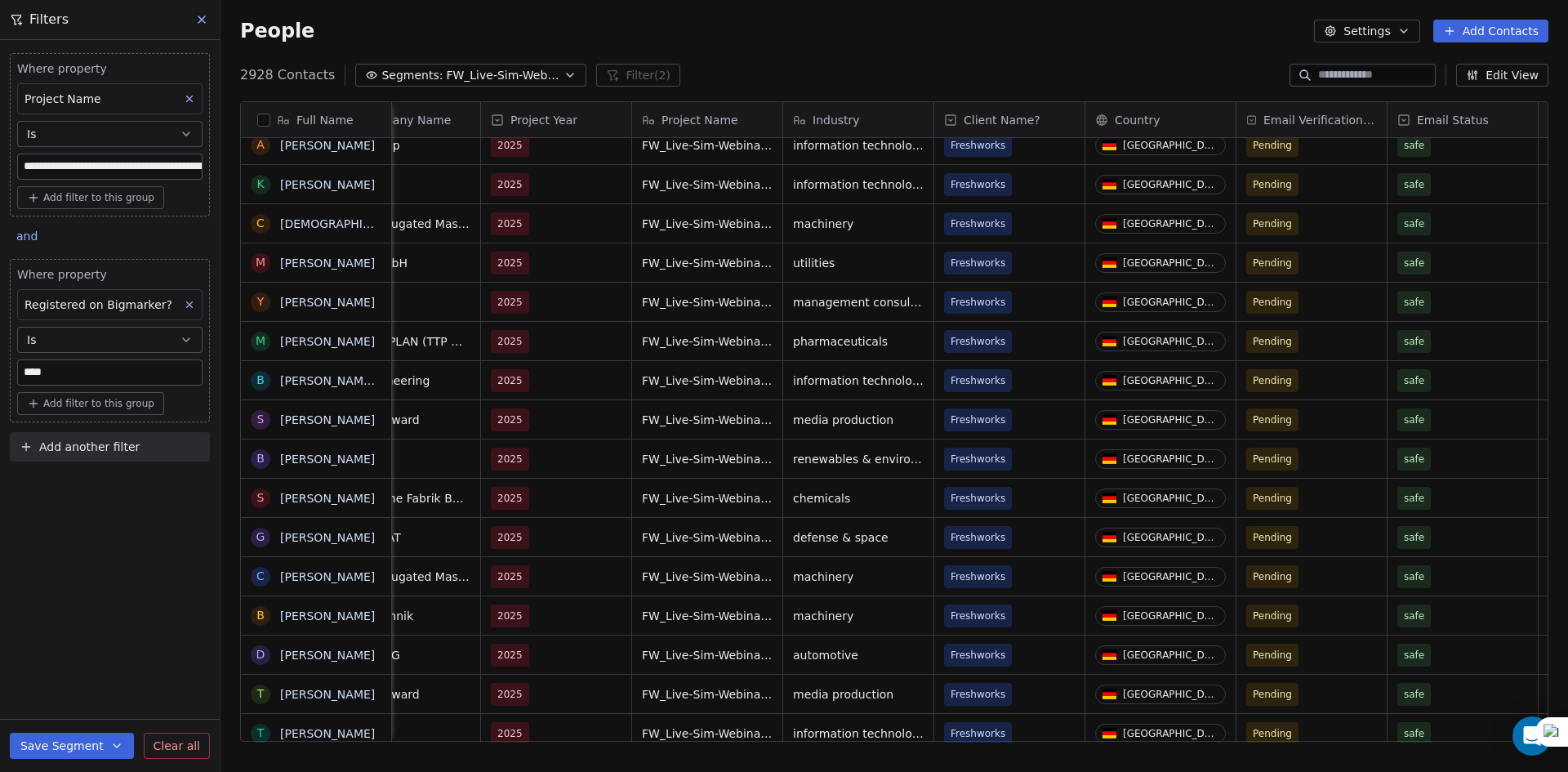
click at [72, 455] on span "Add another filter" at bounding box center [89, 447] width 101 height 17
click at [73, 482] on span "Contact properties" at bounding box center [80, 485] width 106 height 17
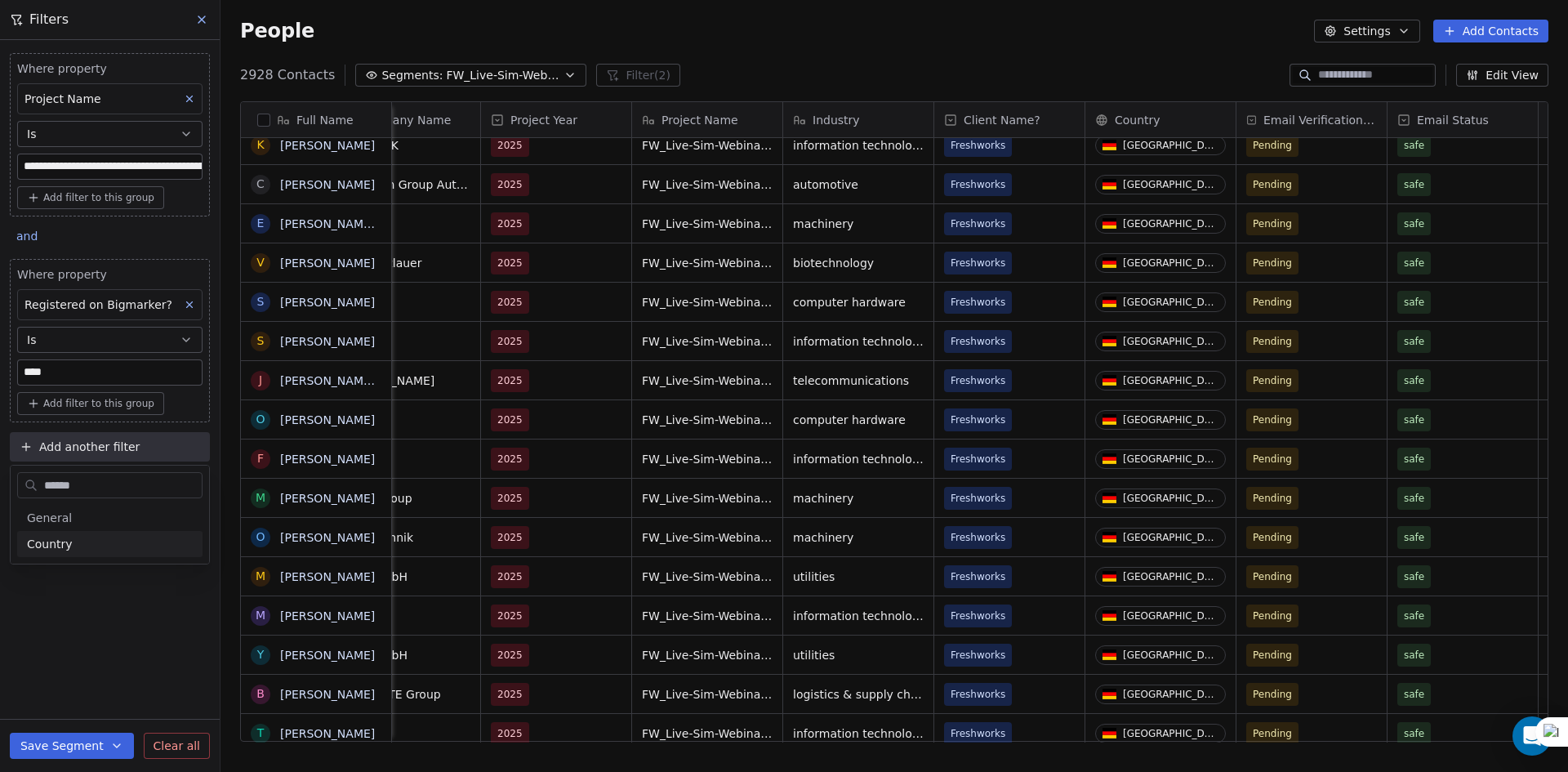
type input "******"
click at [60, 538] on span "Country" at bounding box center [50, 544] width 46 height 16
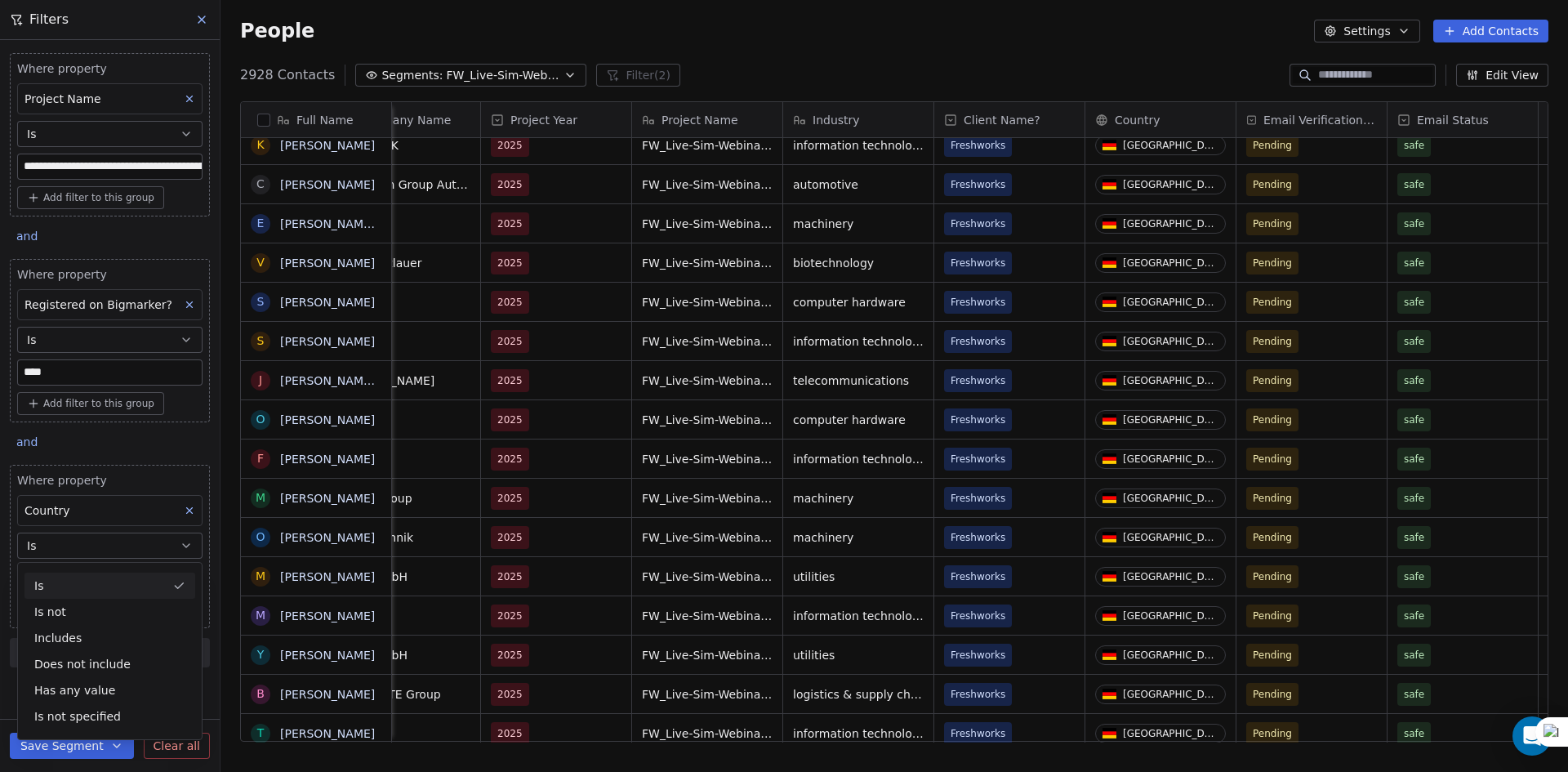
click at [98, 588] on div "Is" at bounding box center [109, 586] width 170 height 26
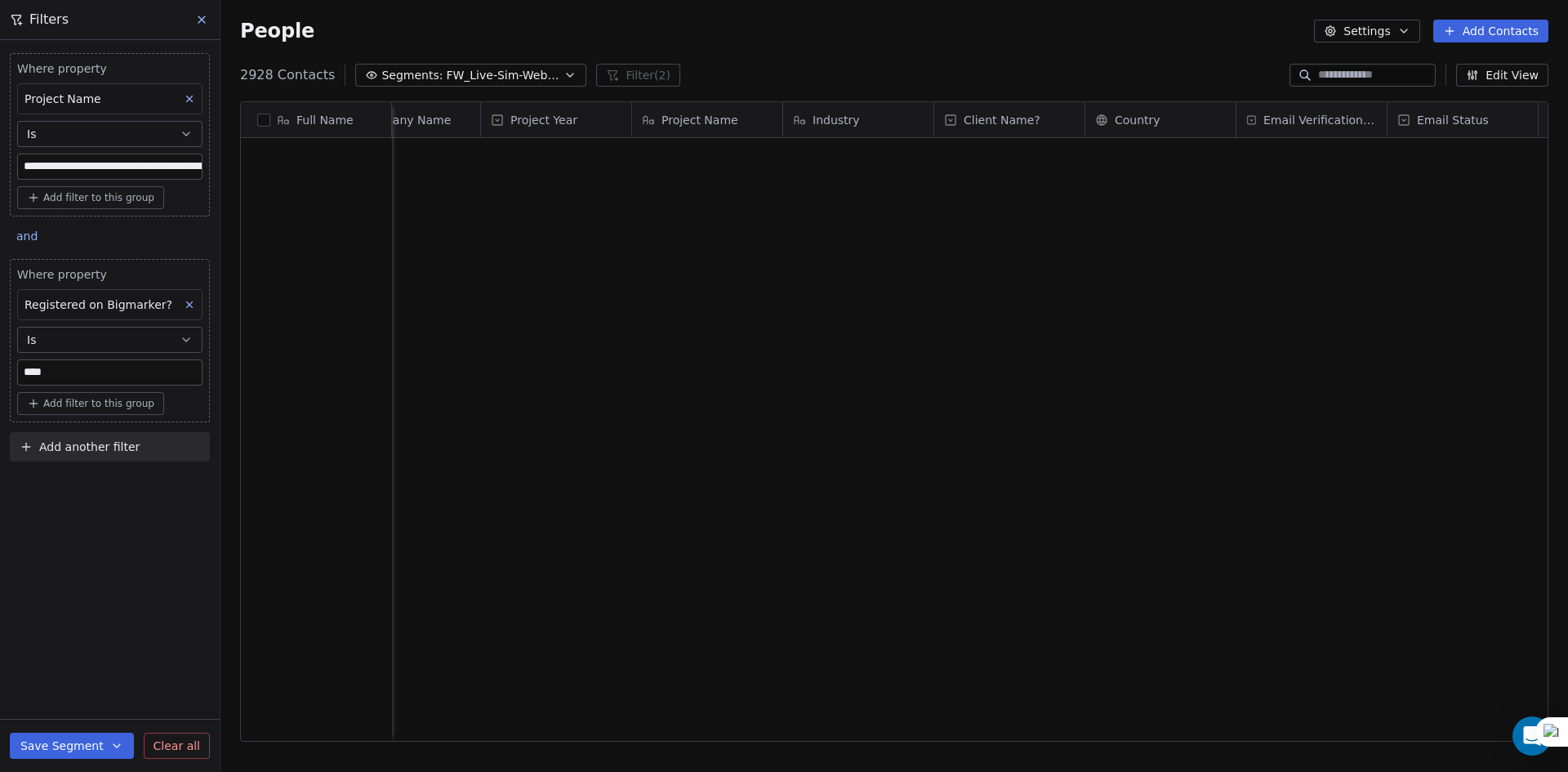
scroll to position [0, 0]
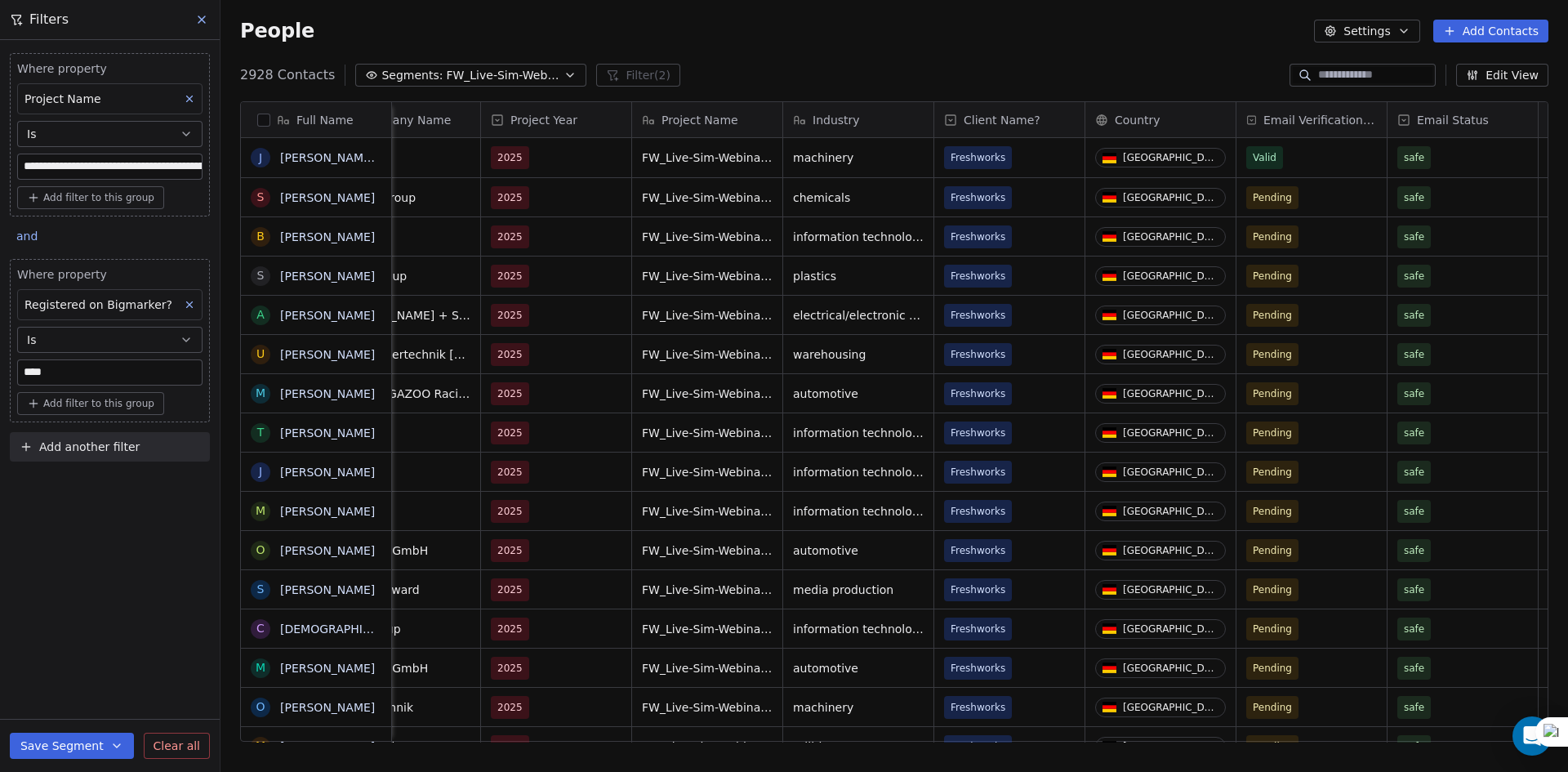
click at [98, 455] on span "Add another filter" at bounding box center [89, 447] width 101 height 17
click at [93, 479] on span "Contact properties" at bounding box center [80, 485] width 106 height 17
type input "****"
click at [61, 540] on span "Country" at bounding box center [50, 544] width 46 height 16
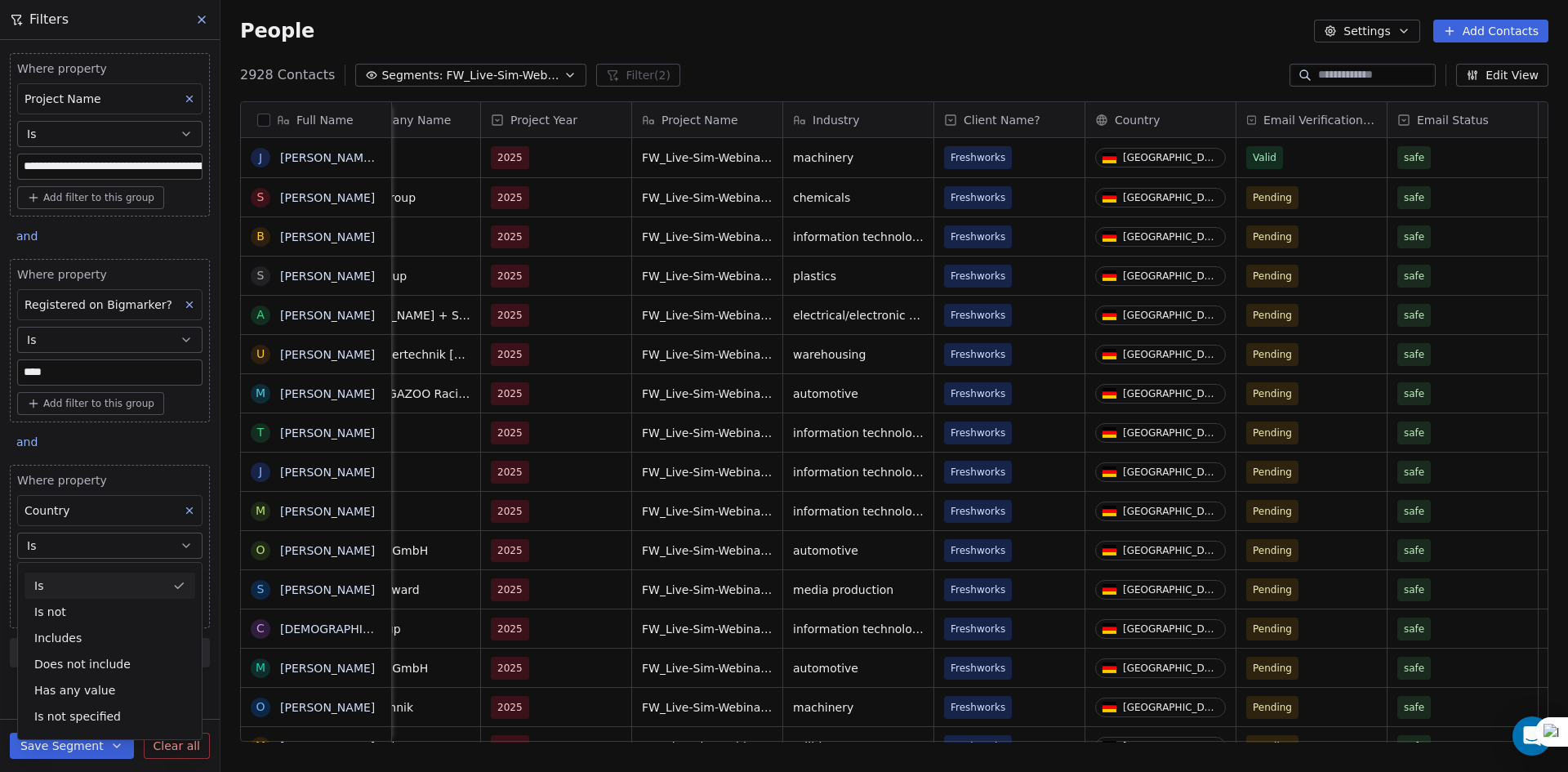
click at [62, 539] on button "Is" at bounding box center [109, 546] width 185 height 26
click at [67, 579] on body "**********" at bounding box center [784, 386] width 1568 height 772
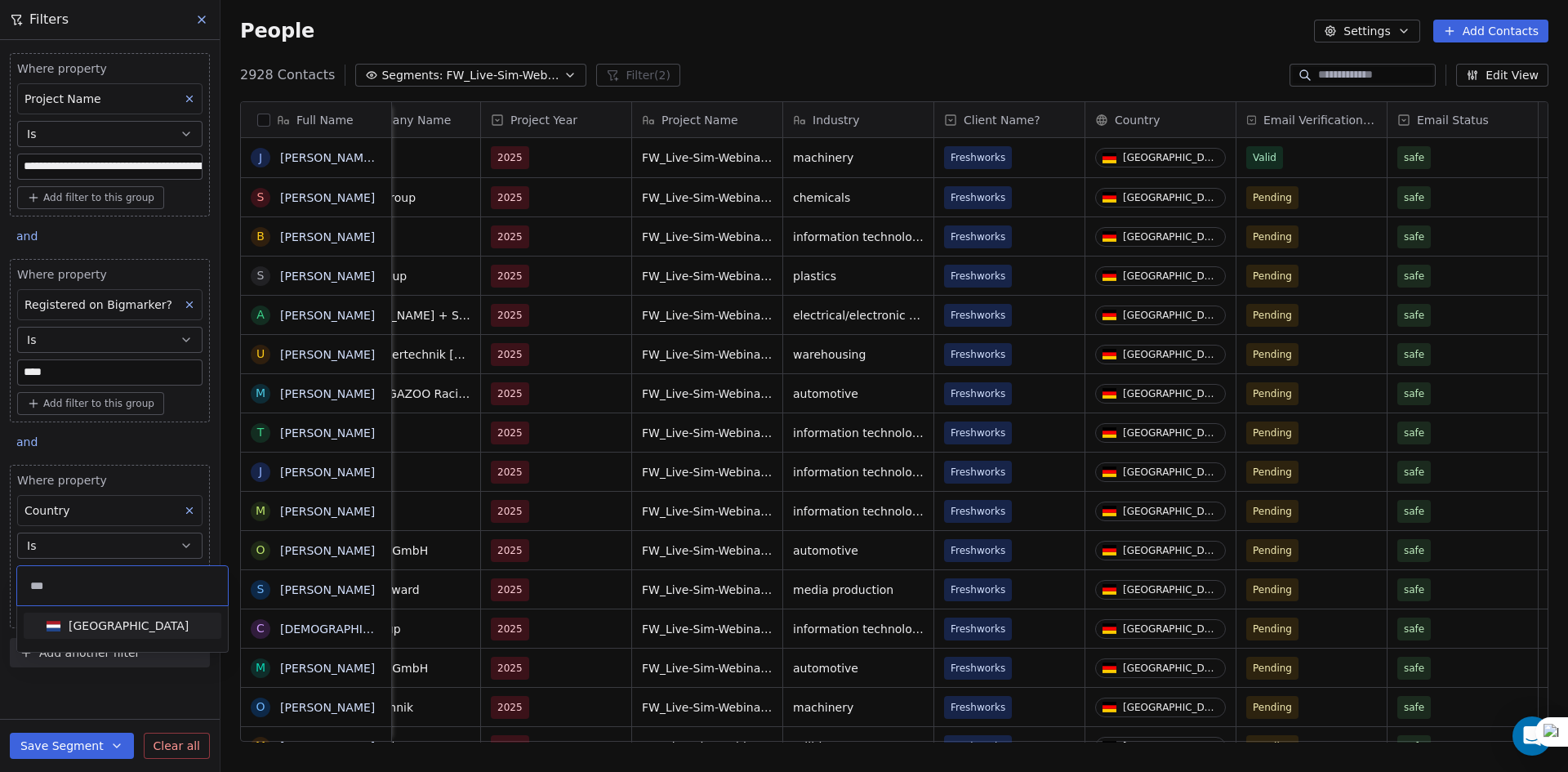
type input "***"
click at [115, 634] on span "[GEOGRAPHIC_DATA]" at bounding box center [117, 625] width 155 height 18
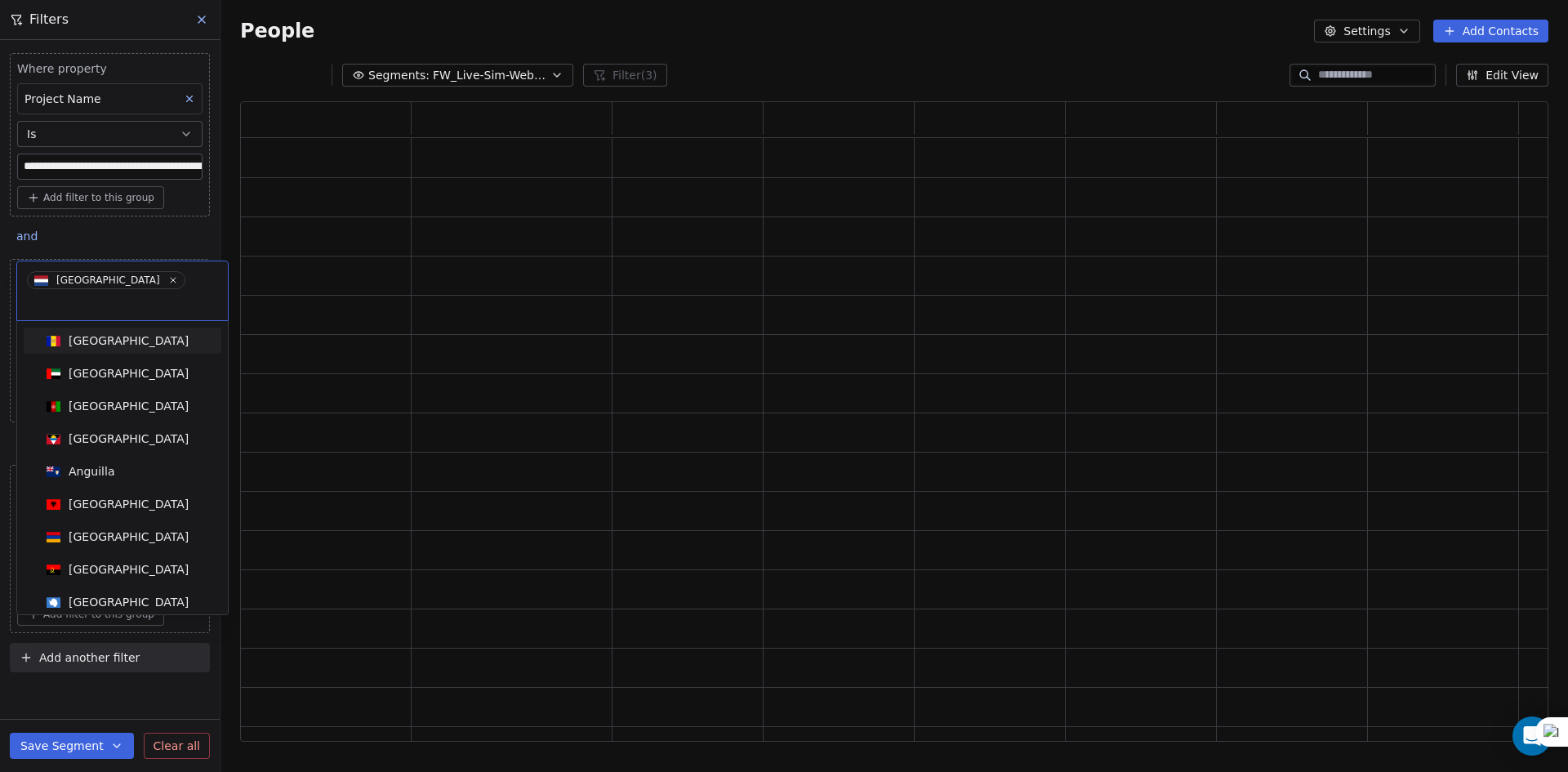
scroll to position [627, 1296]
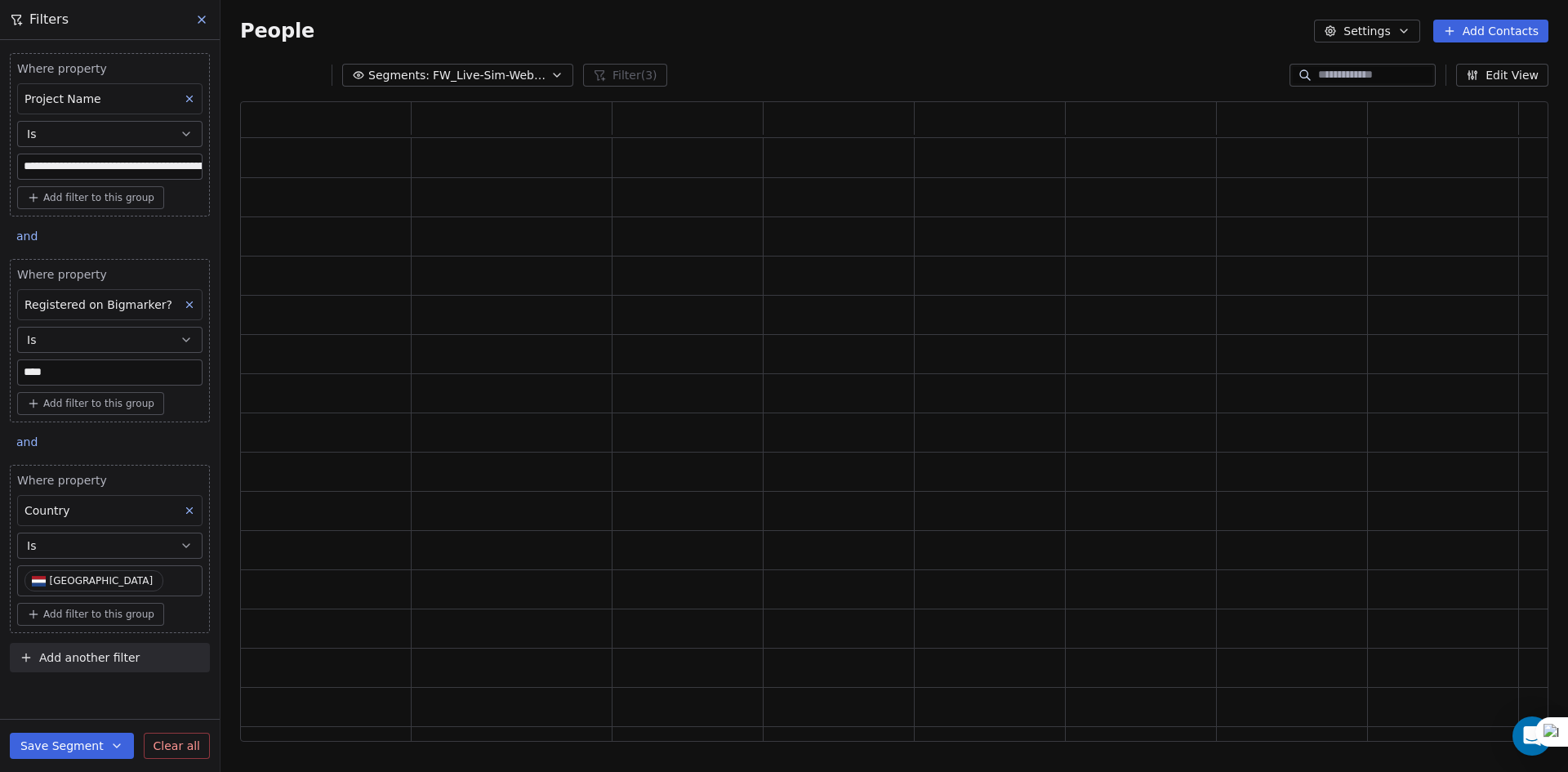
click at [753, 33] on div "People Settings Add Contacts" at bounding box center [894, 31] width 1308 height 23
click at [193, 516] on icon at bounding box center [189, 511] width 11 height 11
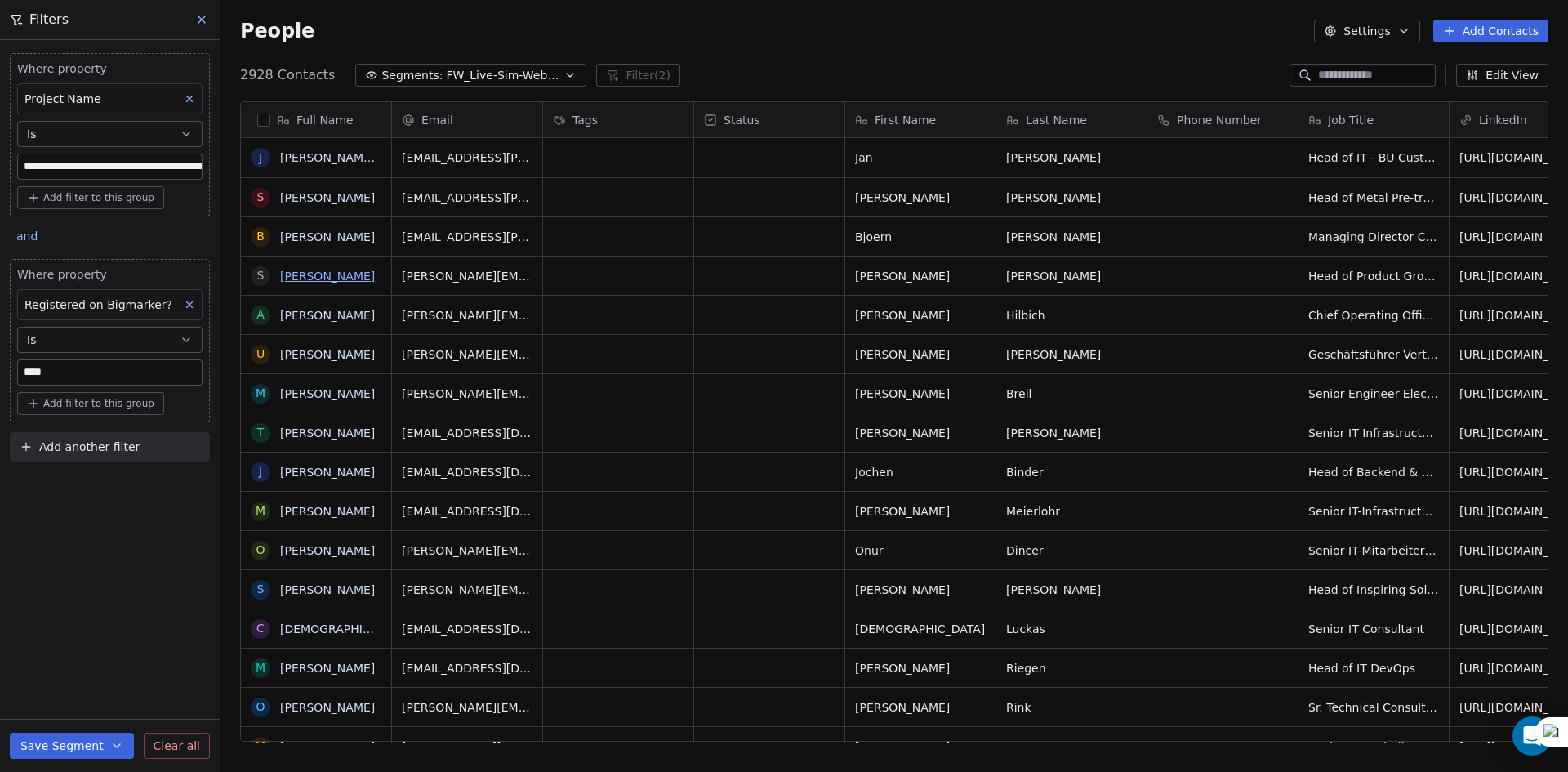
scroll to position [667, 1335]
click at [265, 119] on button "button" at bounding box center [263, 120] width 13 height 13
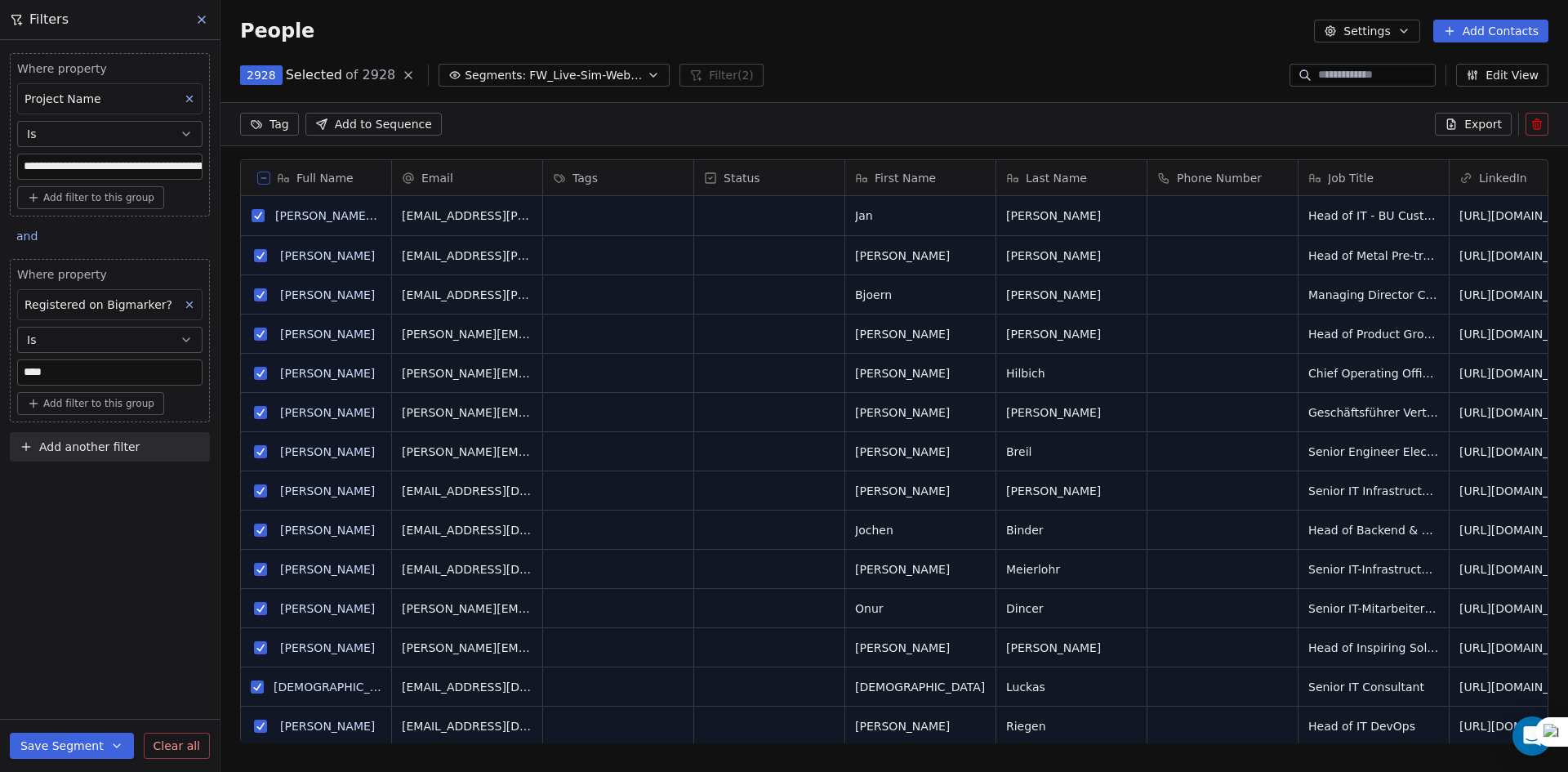
scroll to position [609, 1335]
click at [1491, 117] on span "Export" at bounding box center [1482, 124] width 38 height 16
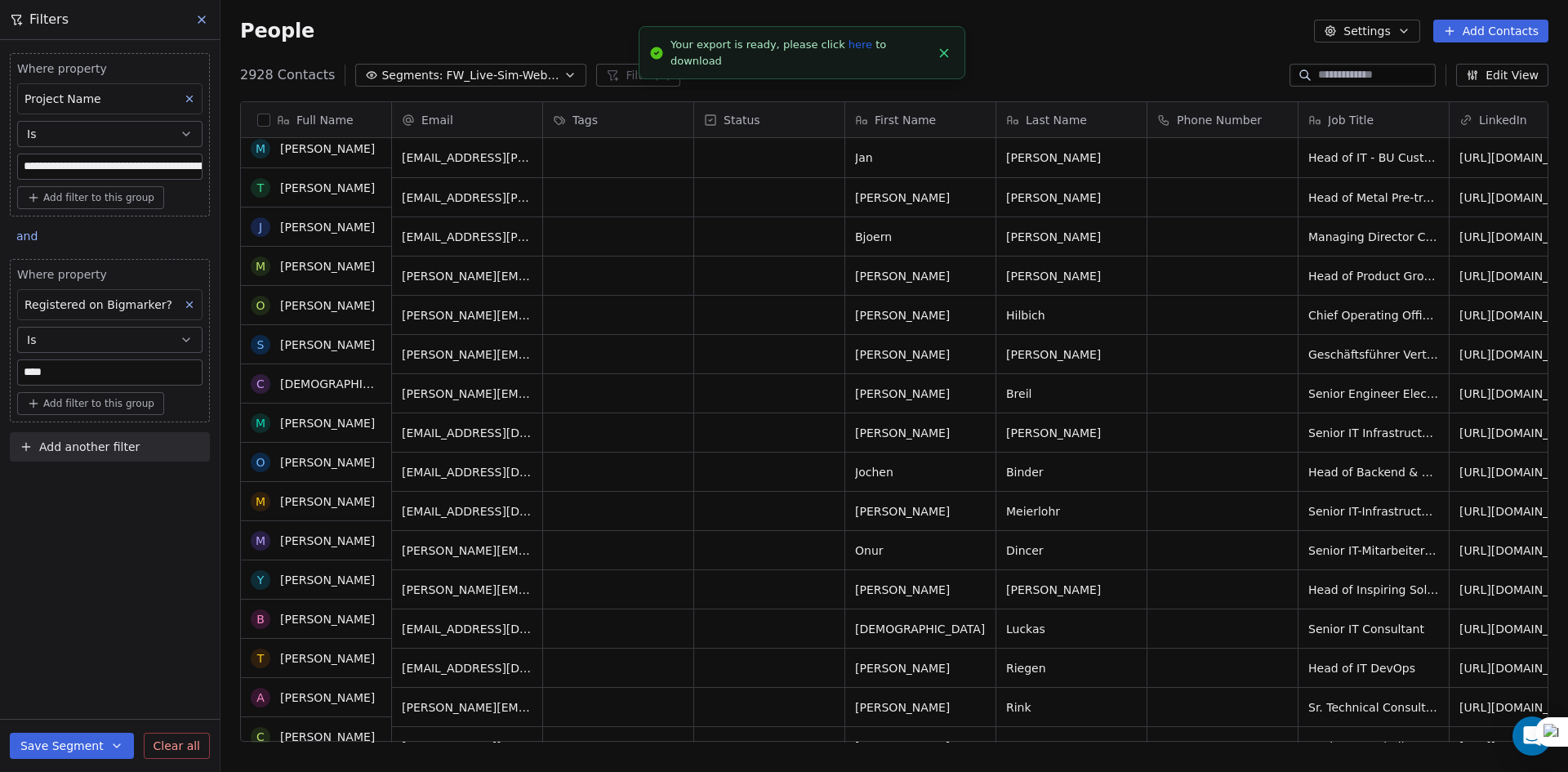
scroll to position [0, 0]
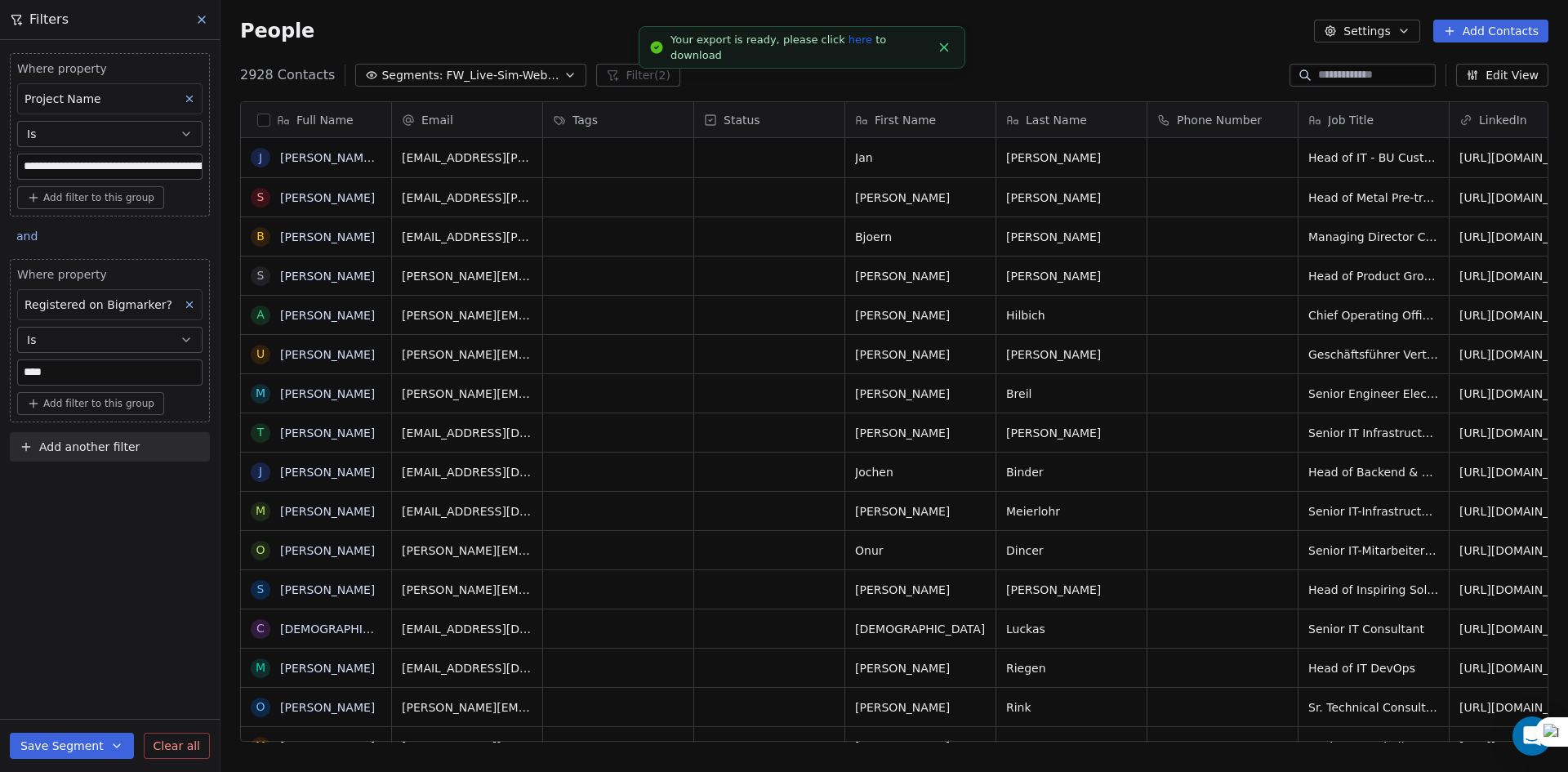
click at [848, 42] on link "here" at bounding box center [860, 40] width 24 height 12
